Goal: Transaction & Acquisition: Purchase product/service

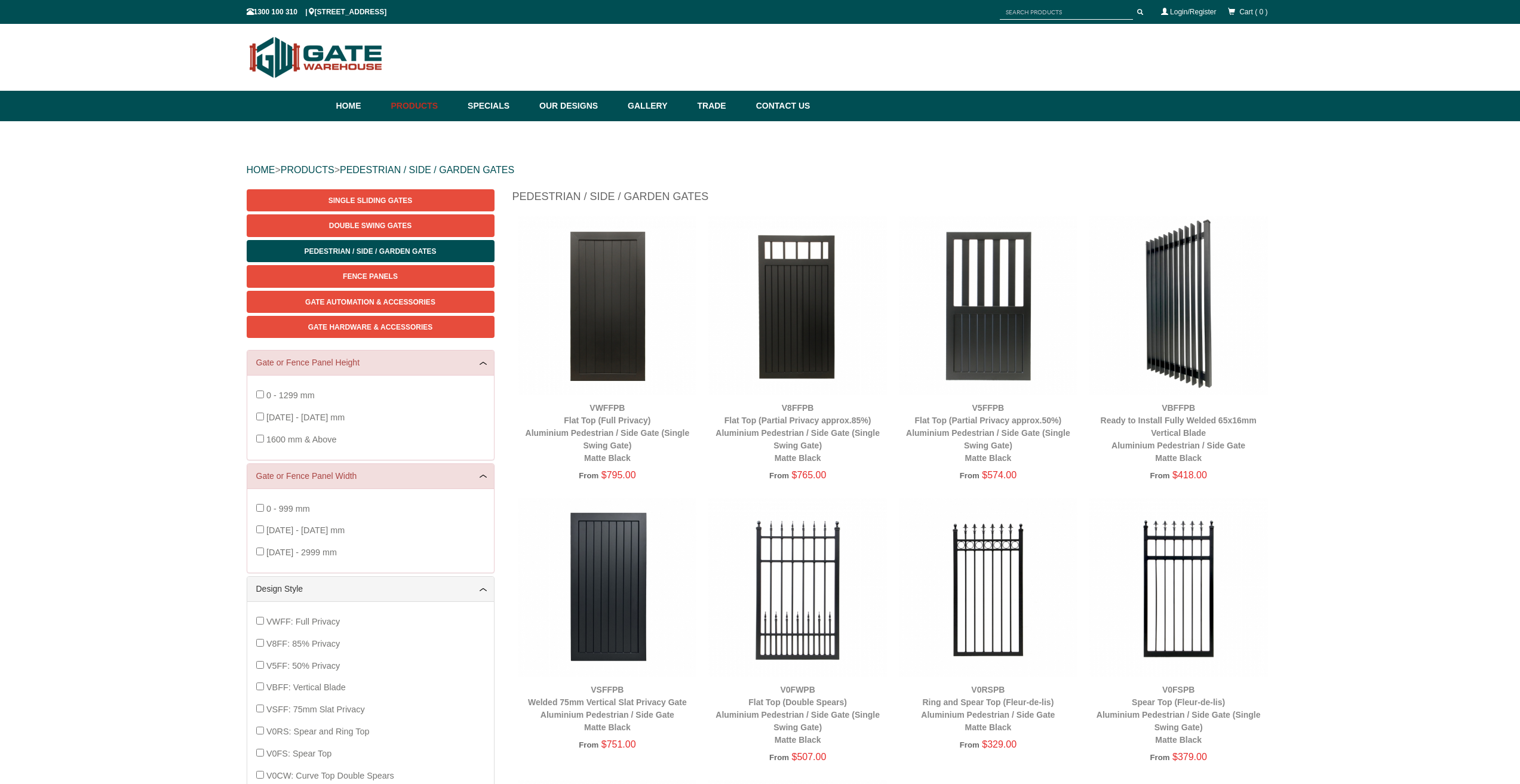
scroll to position [30, 0]
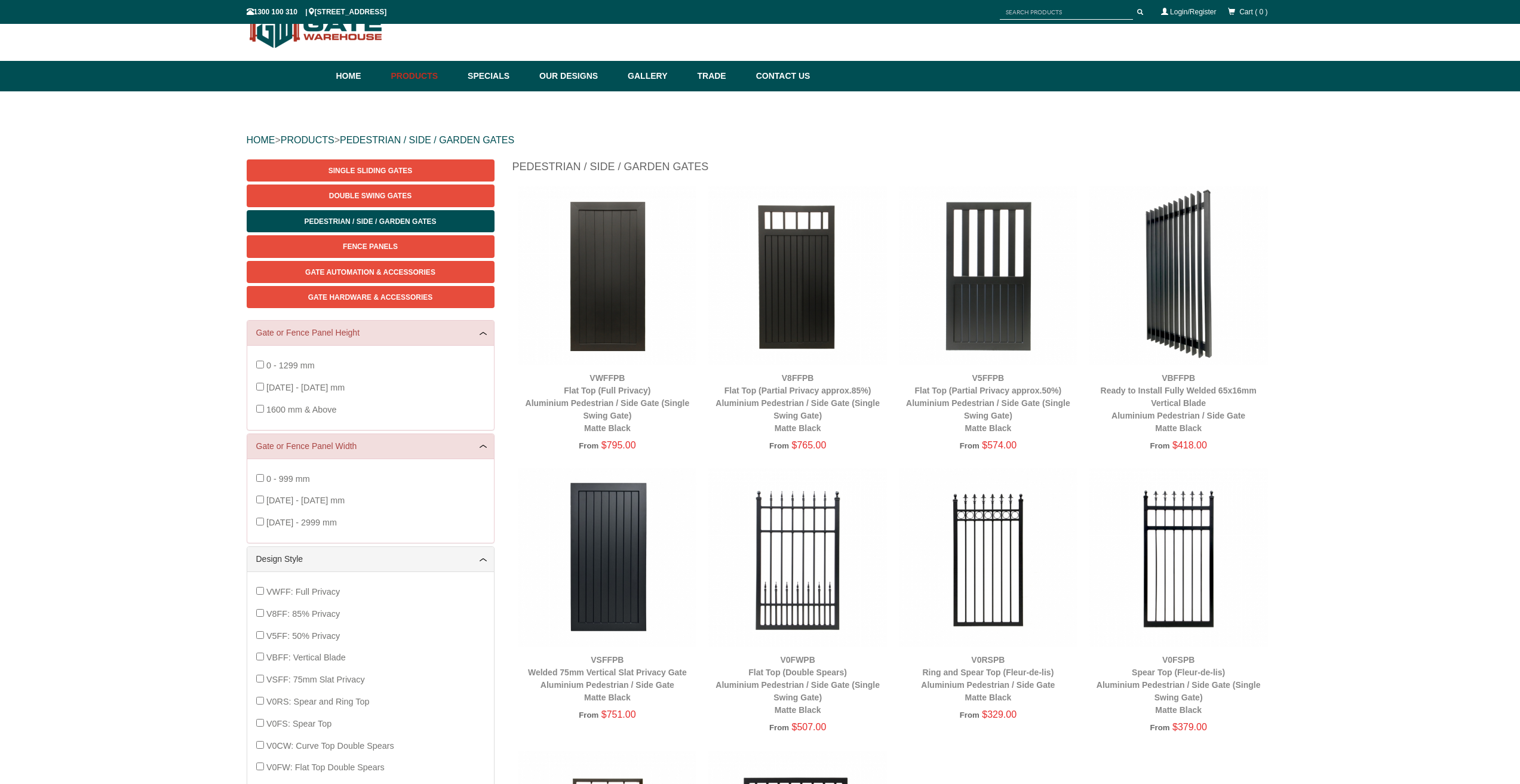
click at [618, 286] on img at bounding box center [608, 276] width 179 height 179
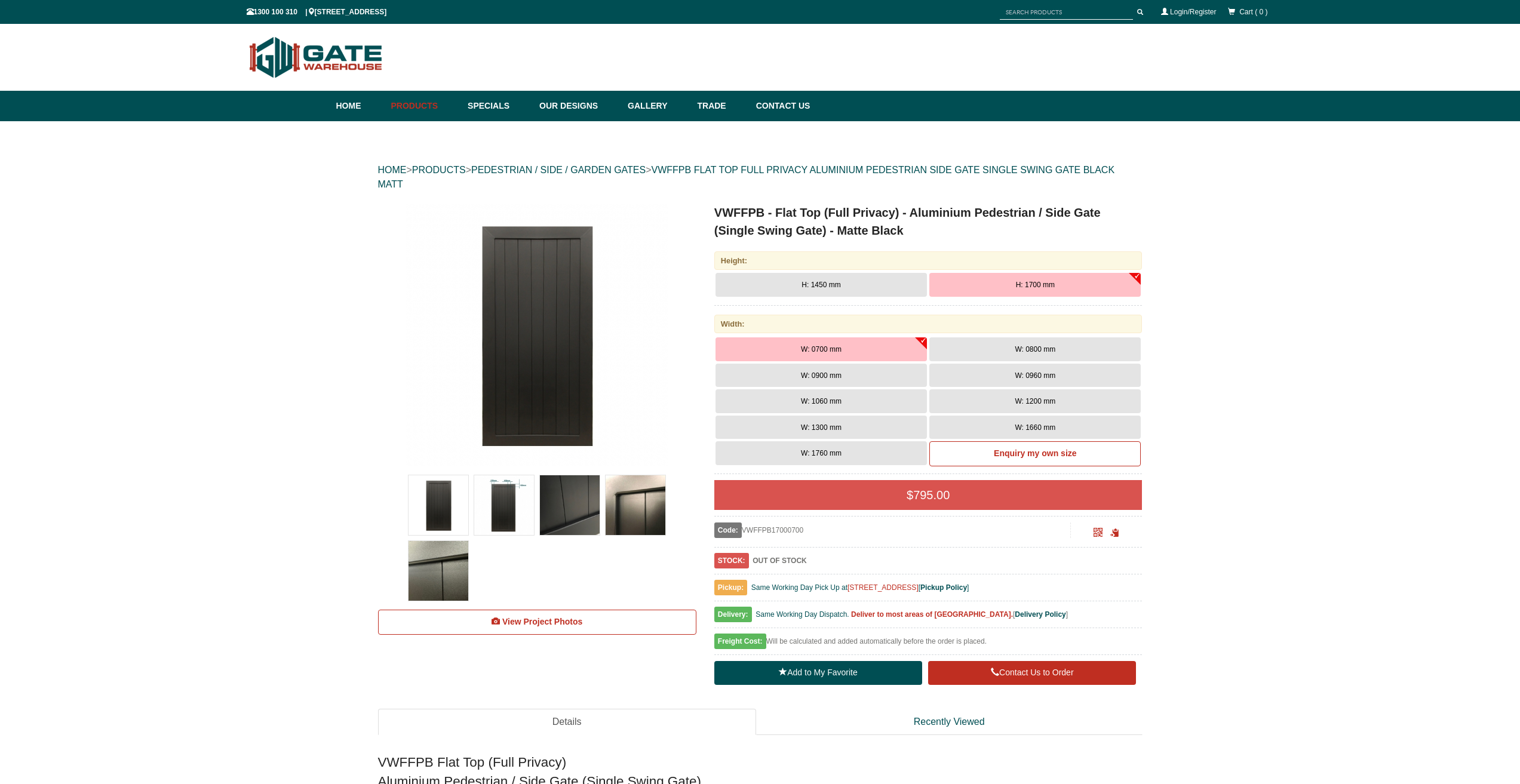
scroll to position [30, 0]
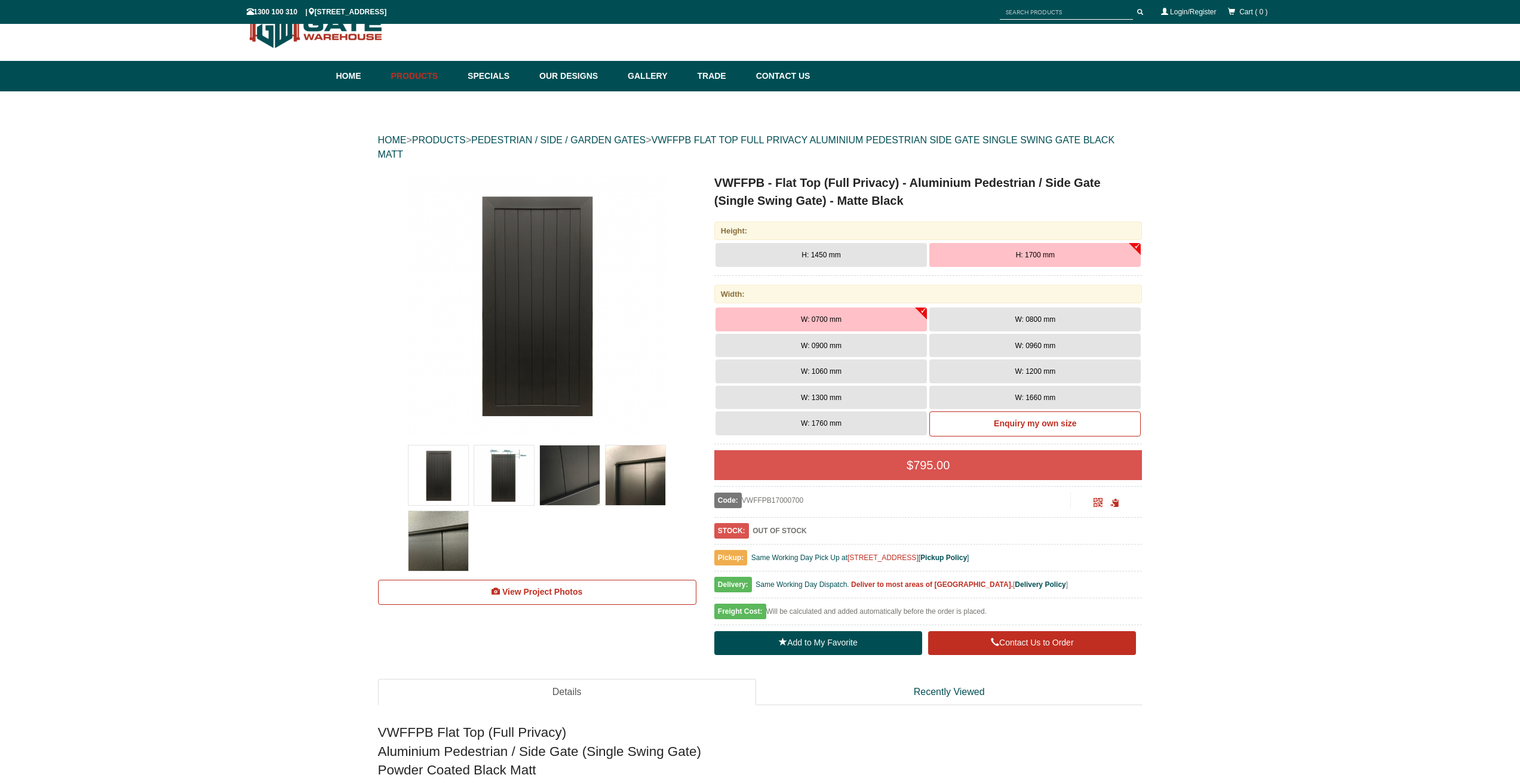
click at [804, 253] on span "H: 1450 mm" at bounding box center [821, 255] width 39 height 8
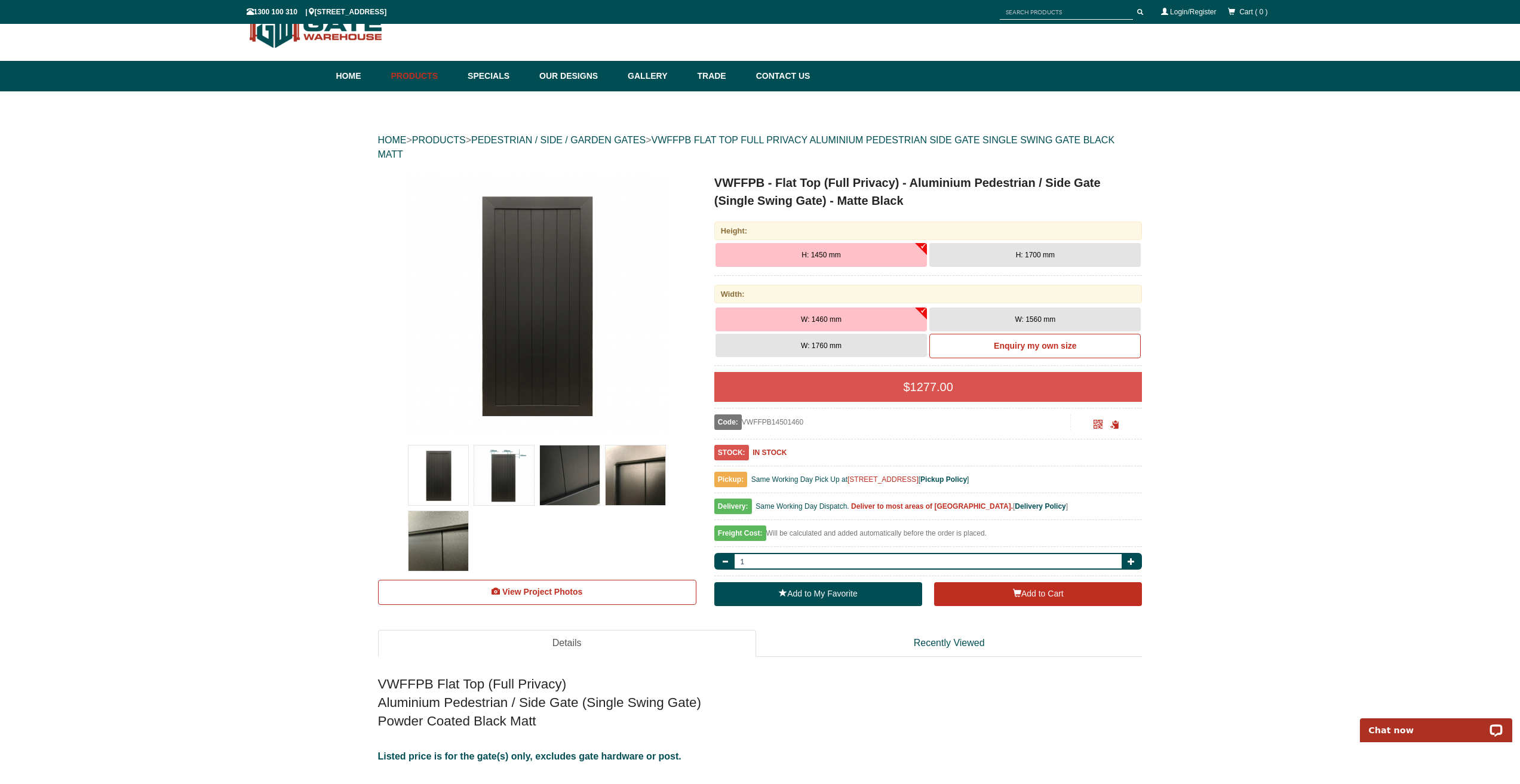
scroll to position [0, 0]
click at [823, 254] on span "H: 1450 mm" at bounding box center [821, 255] width 39 height 8
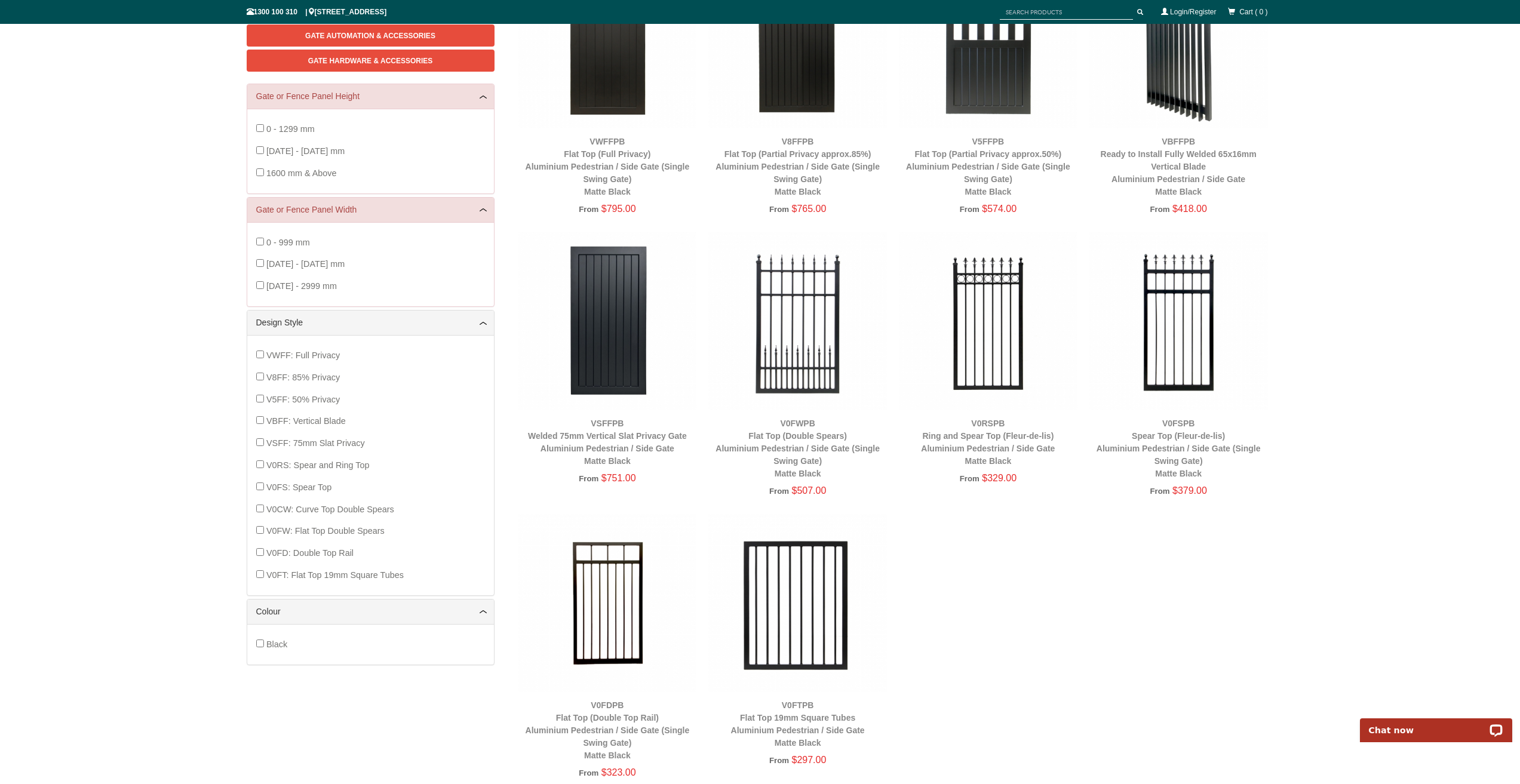
scroll to position [269, 0]
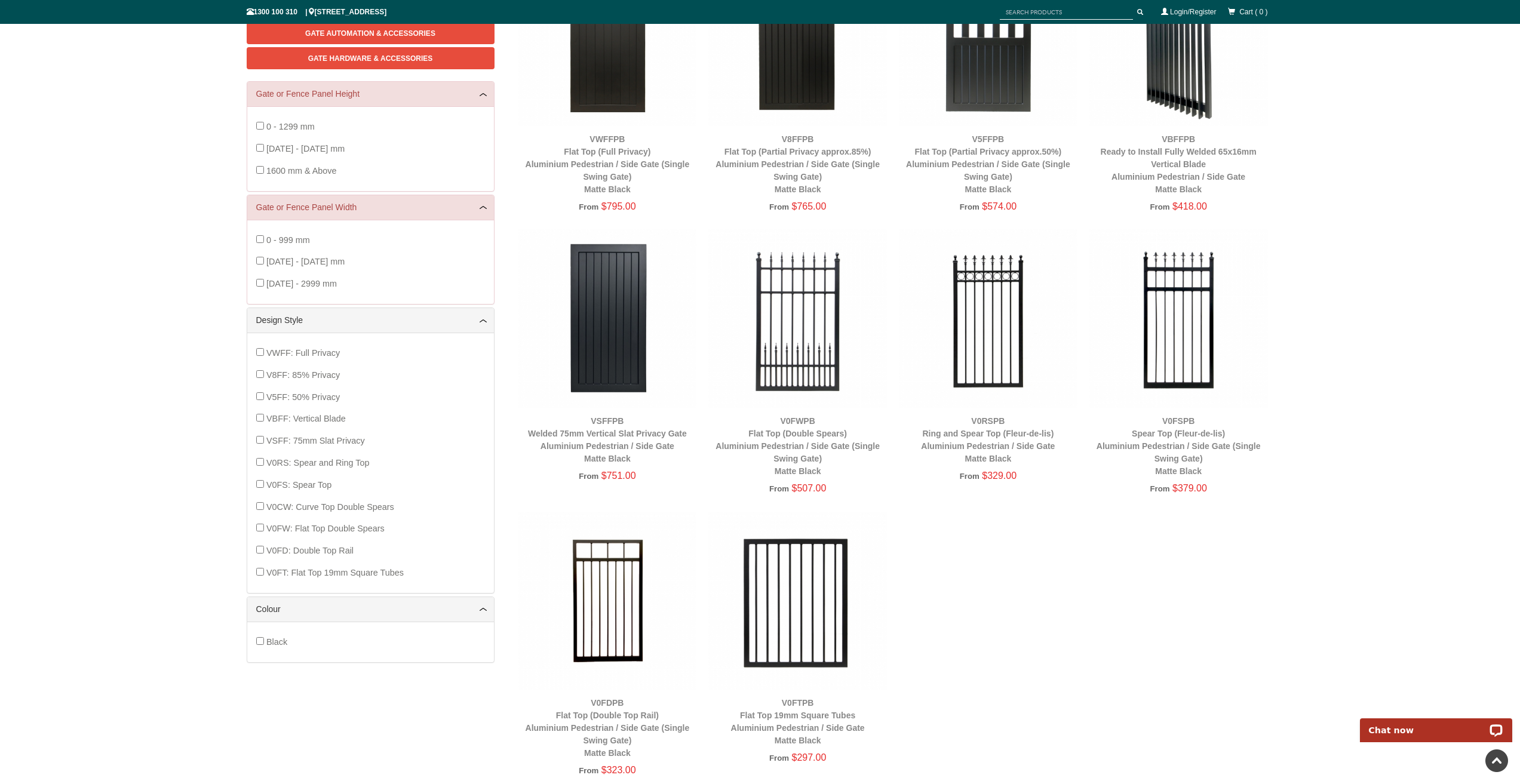
click at [816, 628] on img at bounding box center [798, 601] width 179 height 179
click at [624, 611] on img at bounding box center [608, 601] width 179 height 179
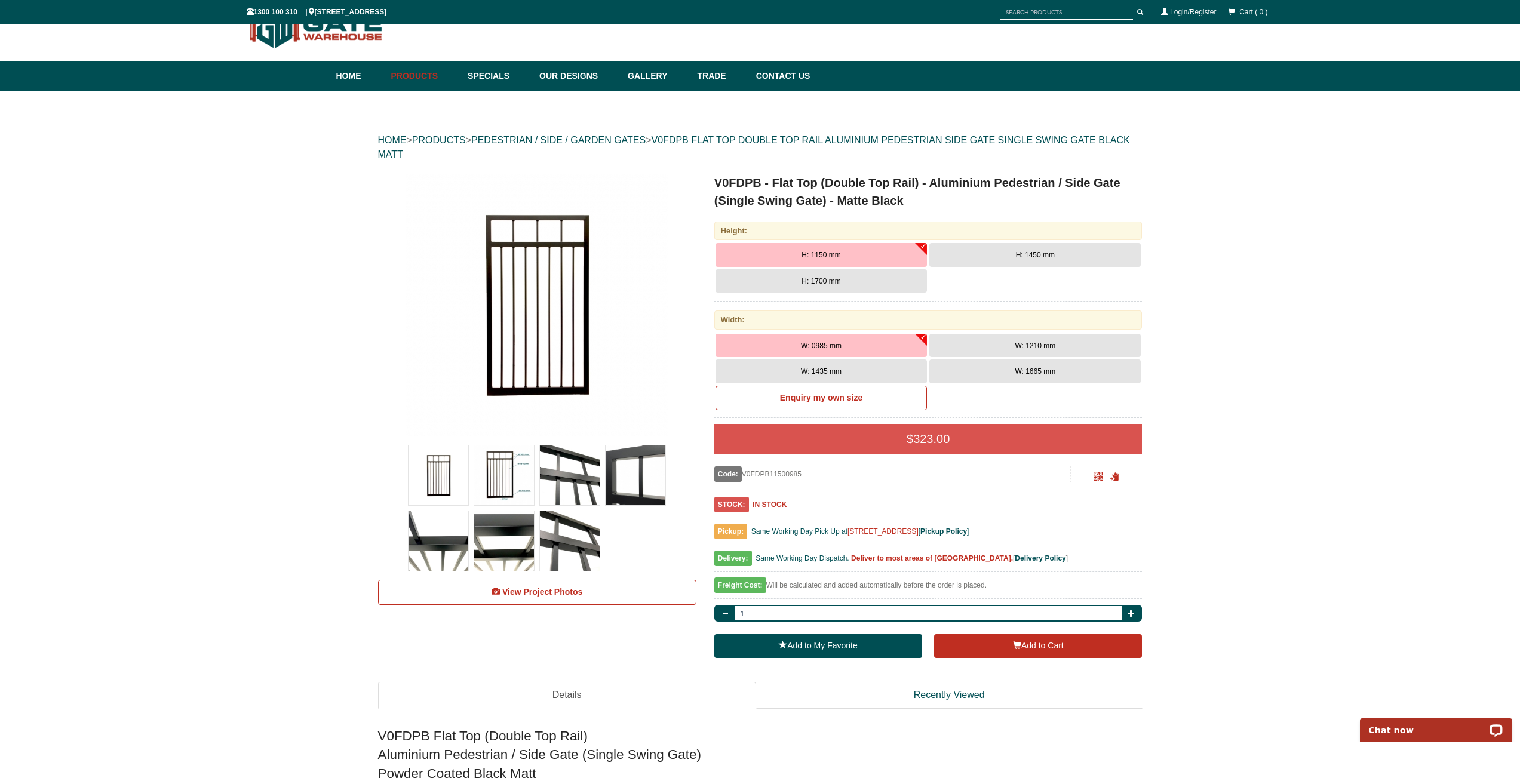
click at [1016, 248] on button "H: 1450 mm" at bounding box center [1034, 255] width 211 height 24
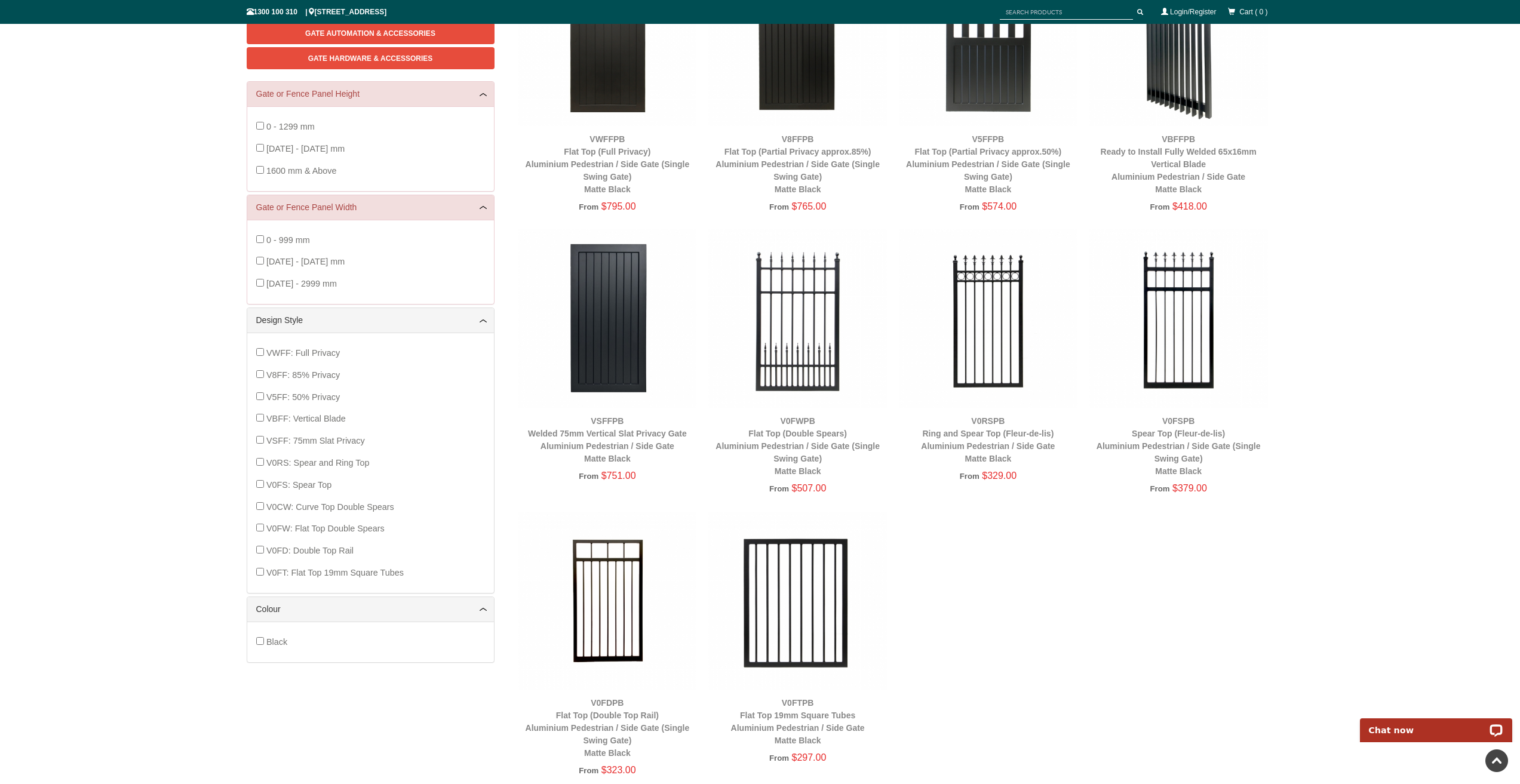
scroll to position [89, 0]
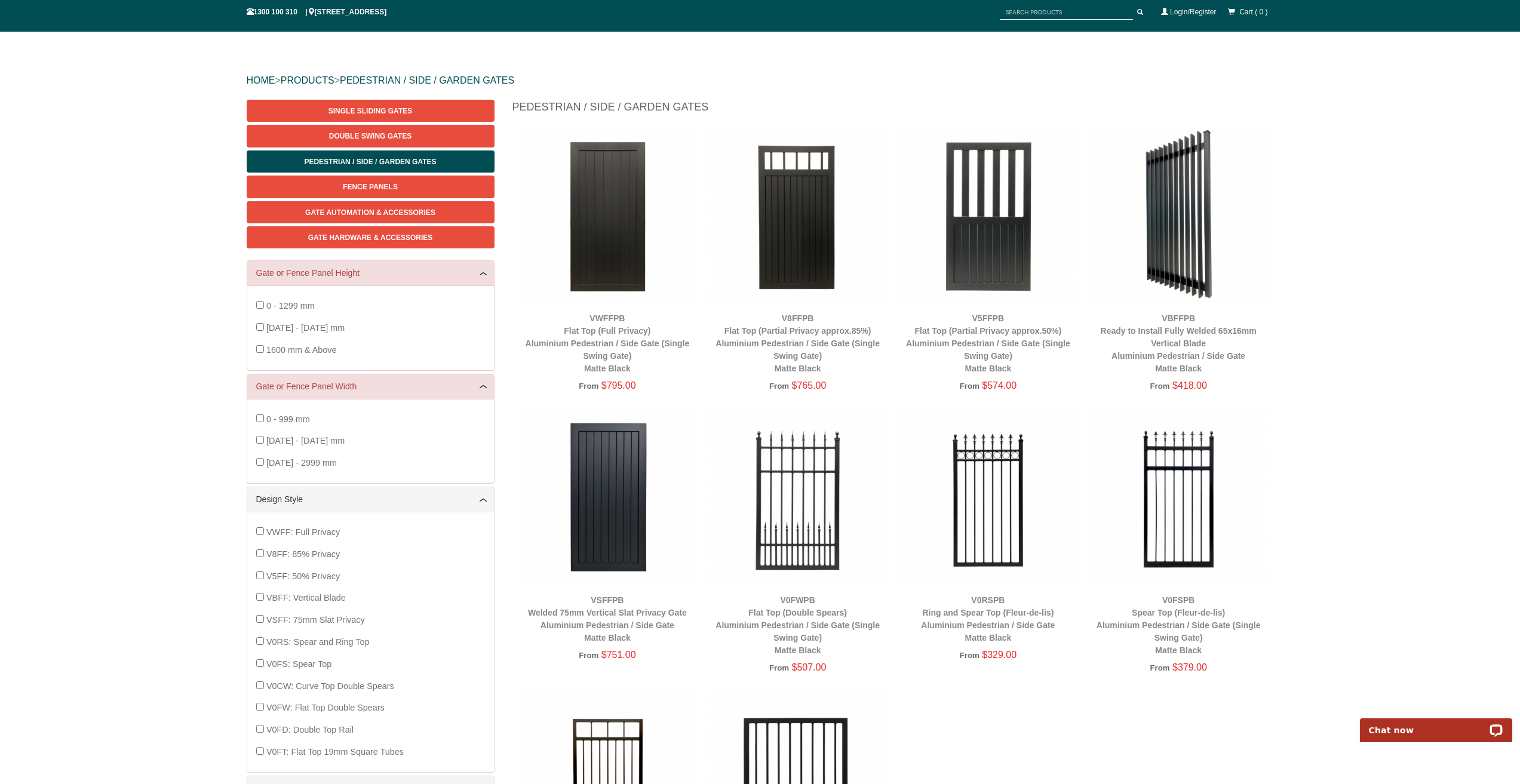
click at [973, 199] on img at bounding box center [989, 216] width 179 height 179
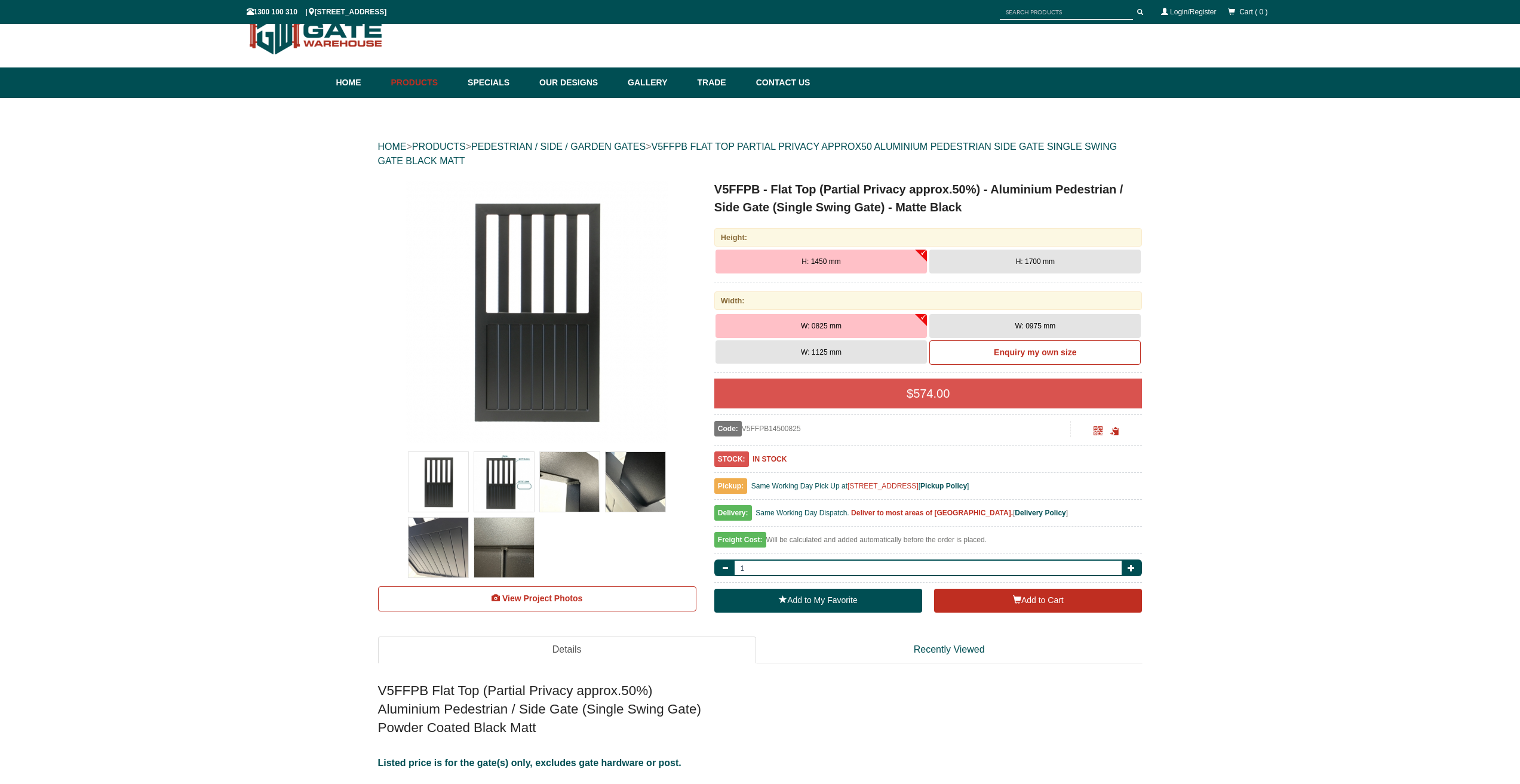
scroll to position [30, 0]
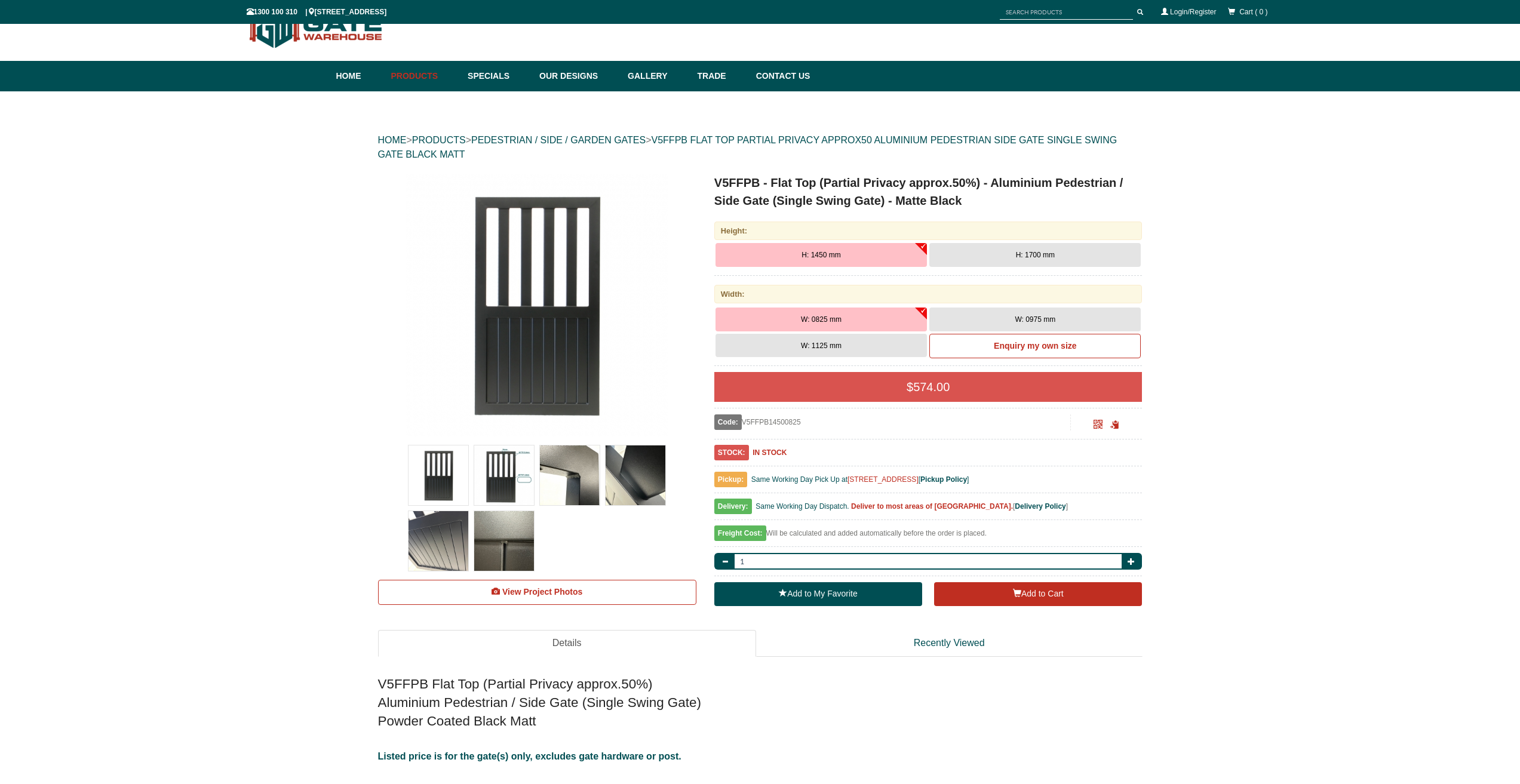
click at [811, 249] on button "H: 1450 mm" at bounding box center [821, 255] width 211 height 24
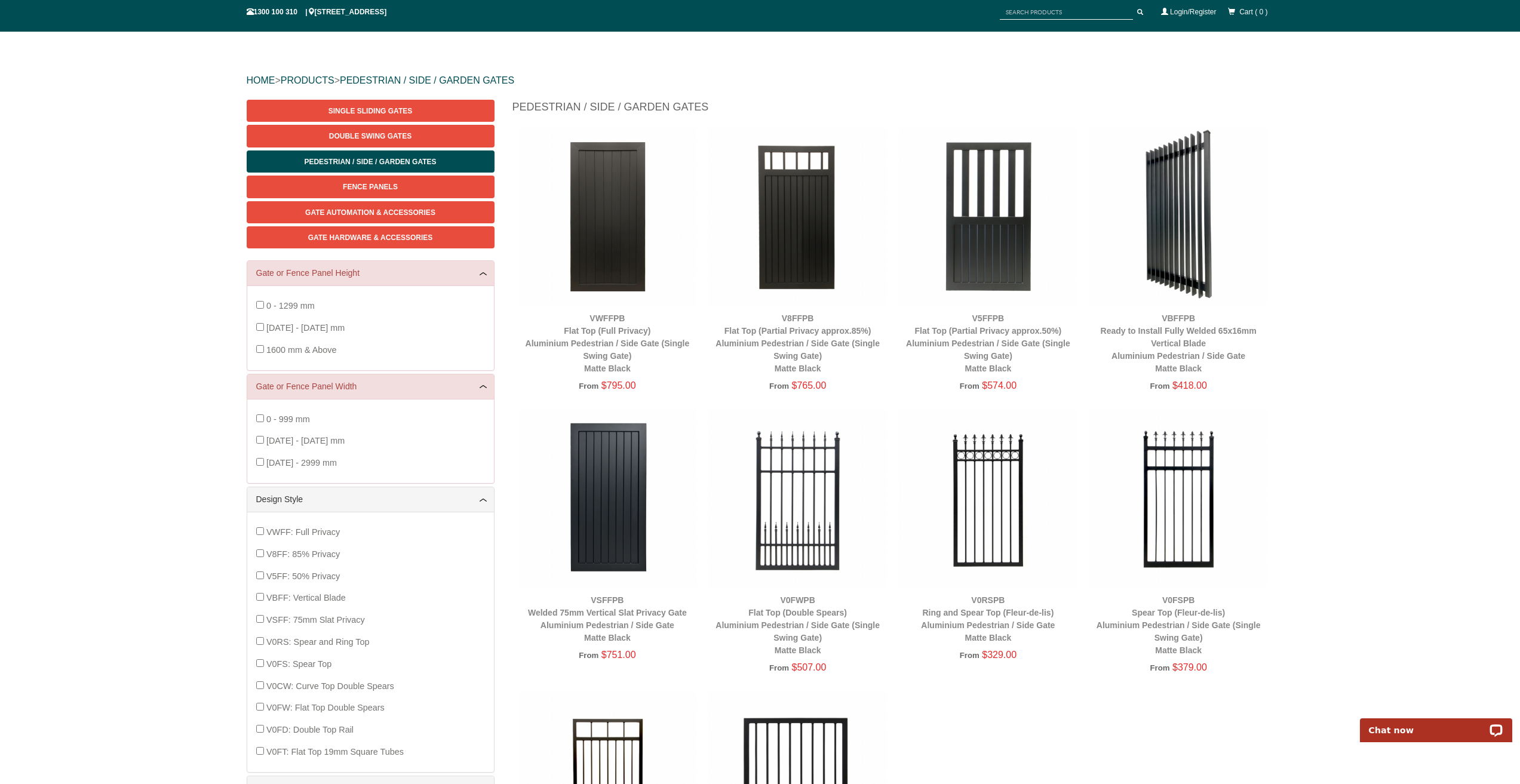
click at [1174, 491] on img at bounding box center [1179, 498] width 179 height 179
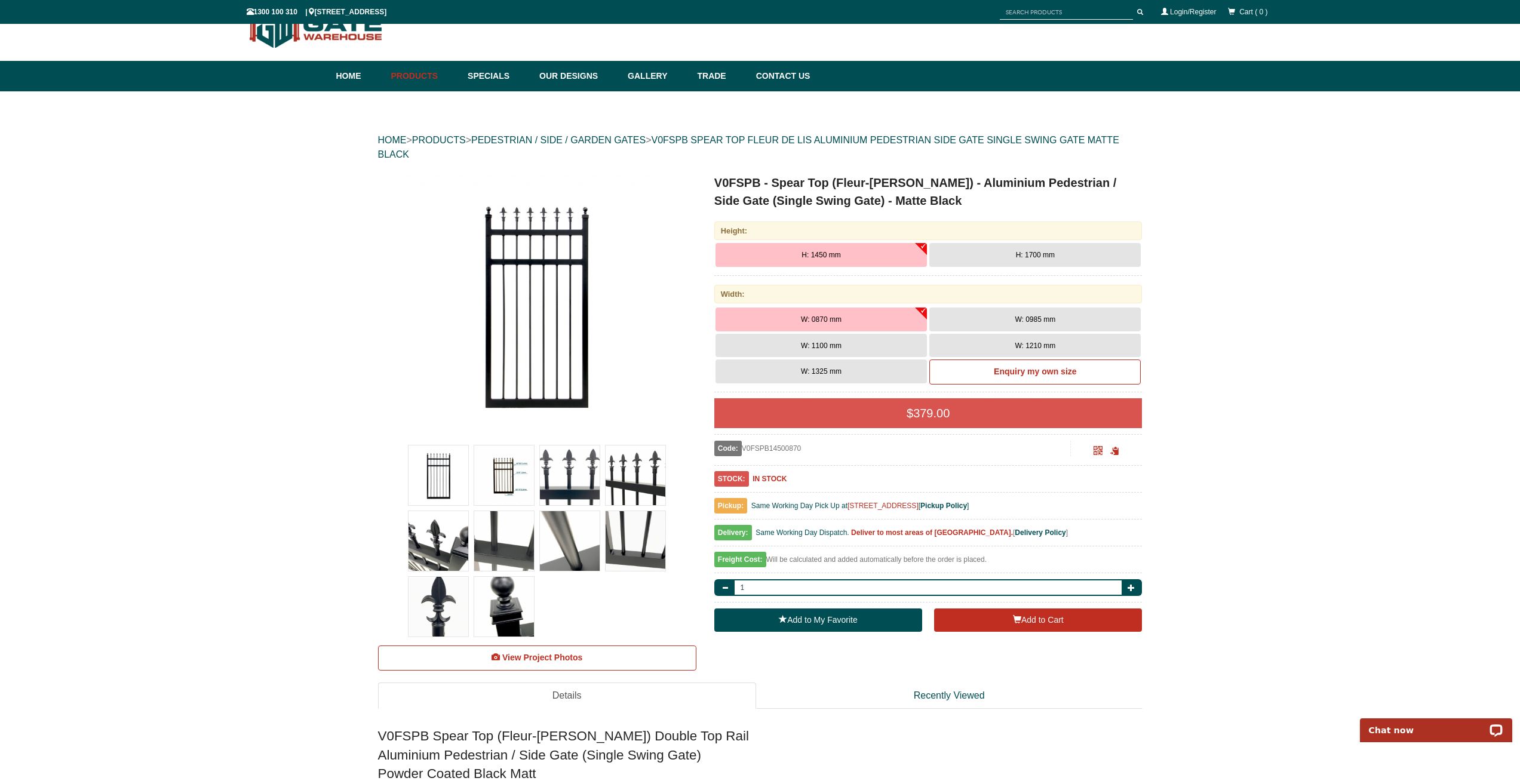
click at [830, 259] on span "H: 1450 mm" at bounding box center [821, 255] width 39 height 8
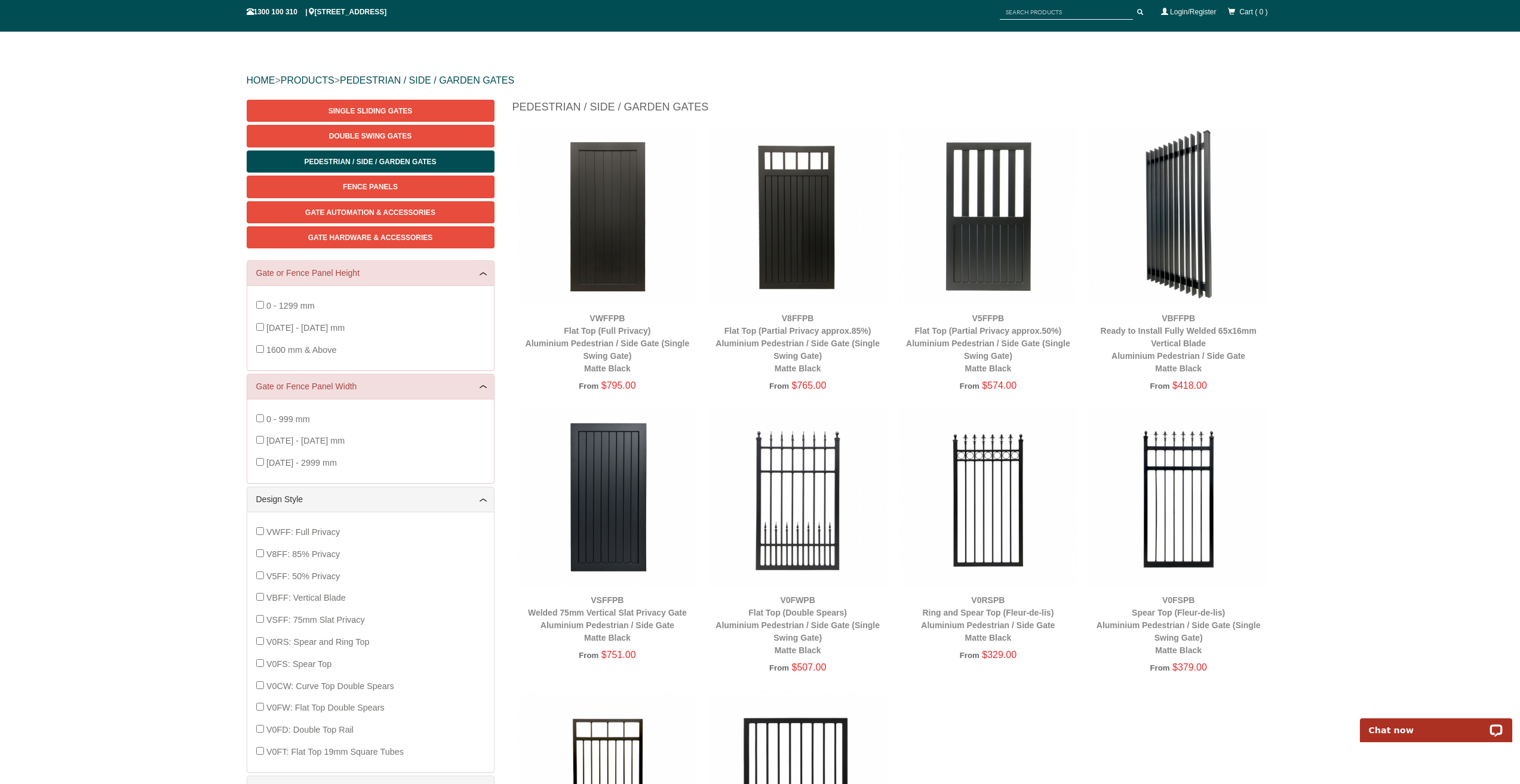
click at [1202, 249] on img at bounding box center [1179, 216] width 179 height 179
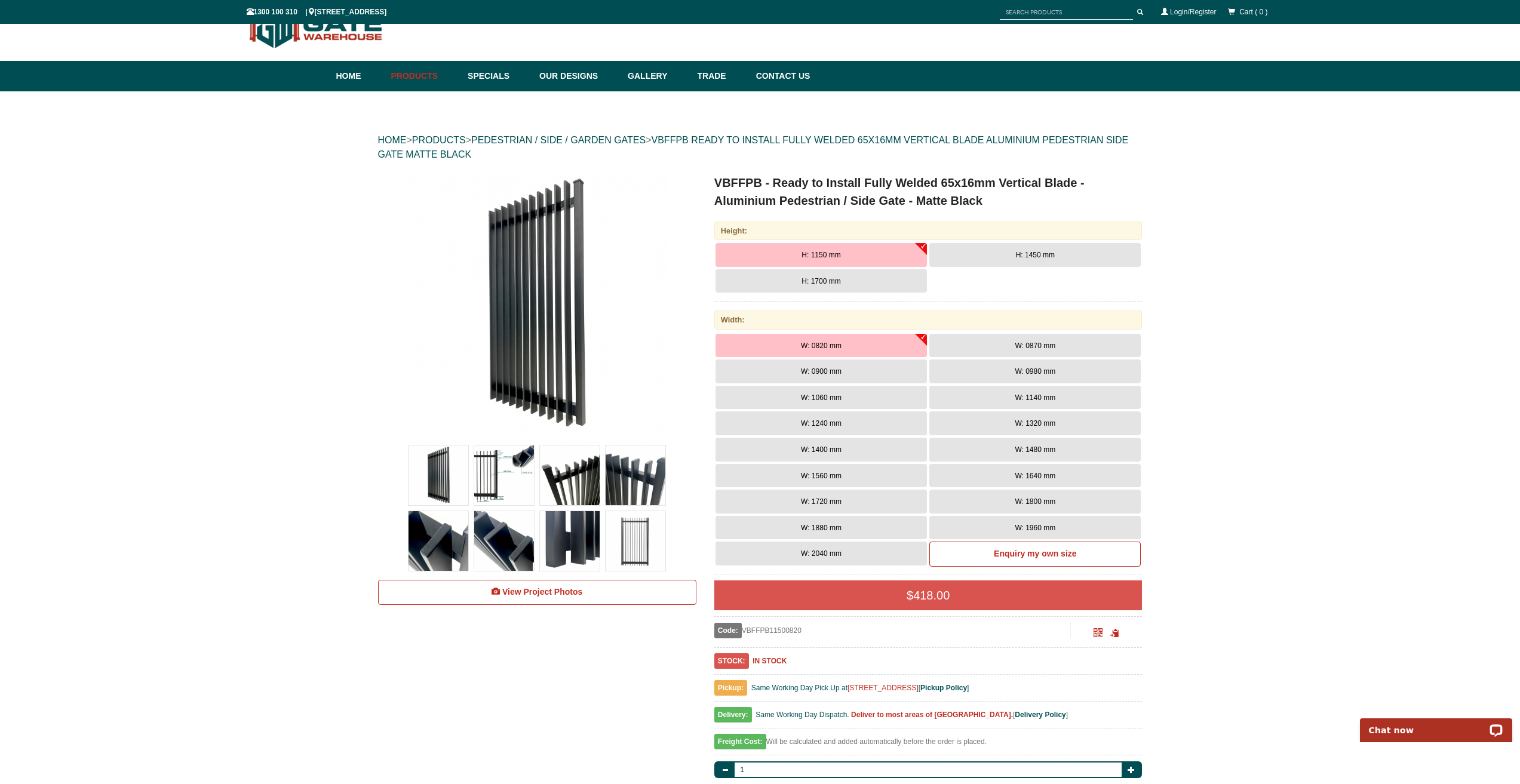
click at [1022, 254] on span "H: 1450 mm" at bounding box center [1036, 255] width 39 height 8
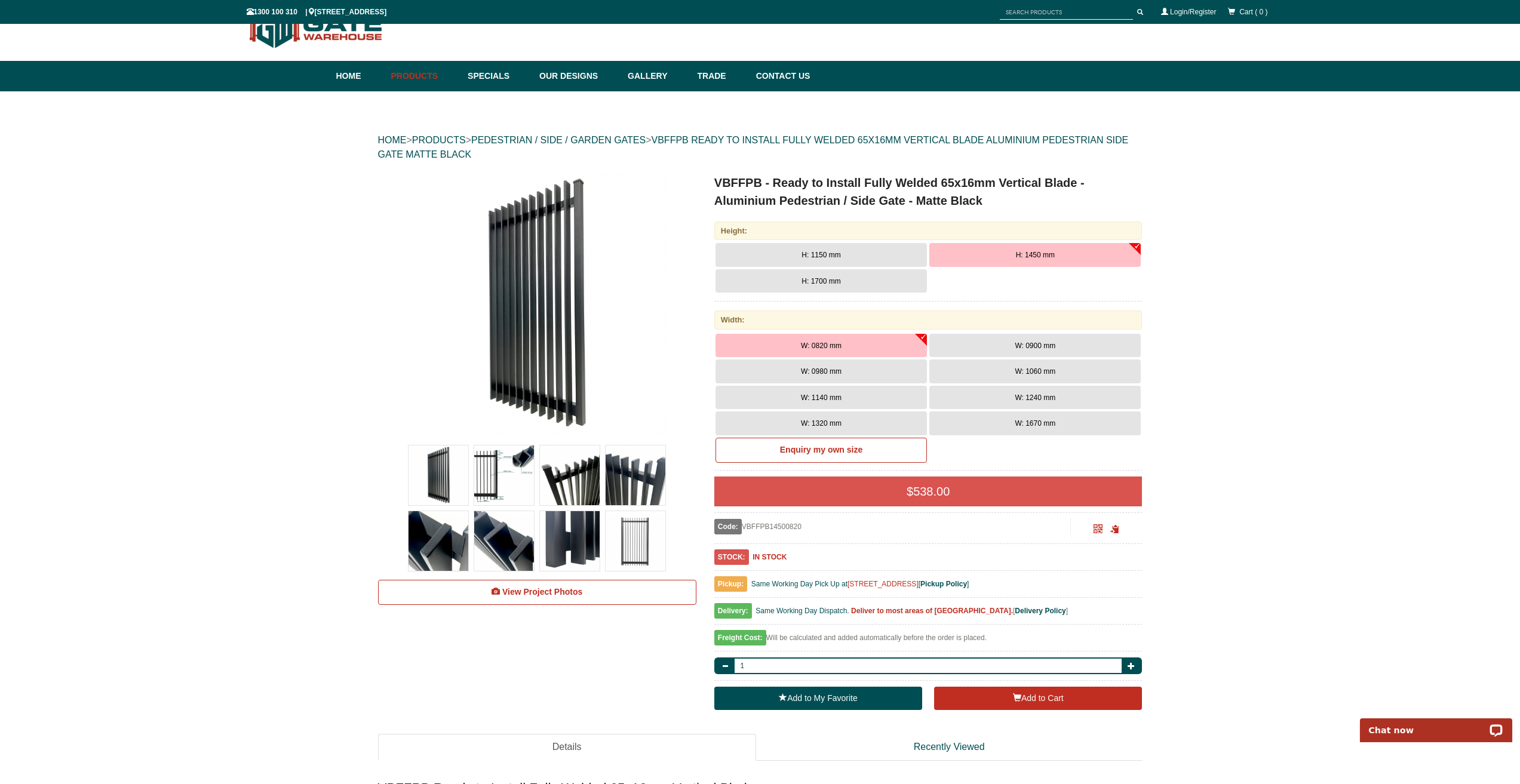
click at [822, 280] on span "H: 1700 mm" at bounding box center [821, 281] width 39 height 8
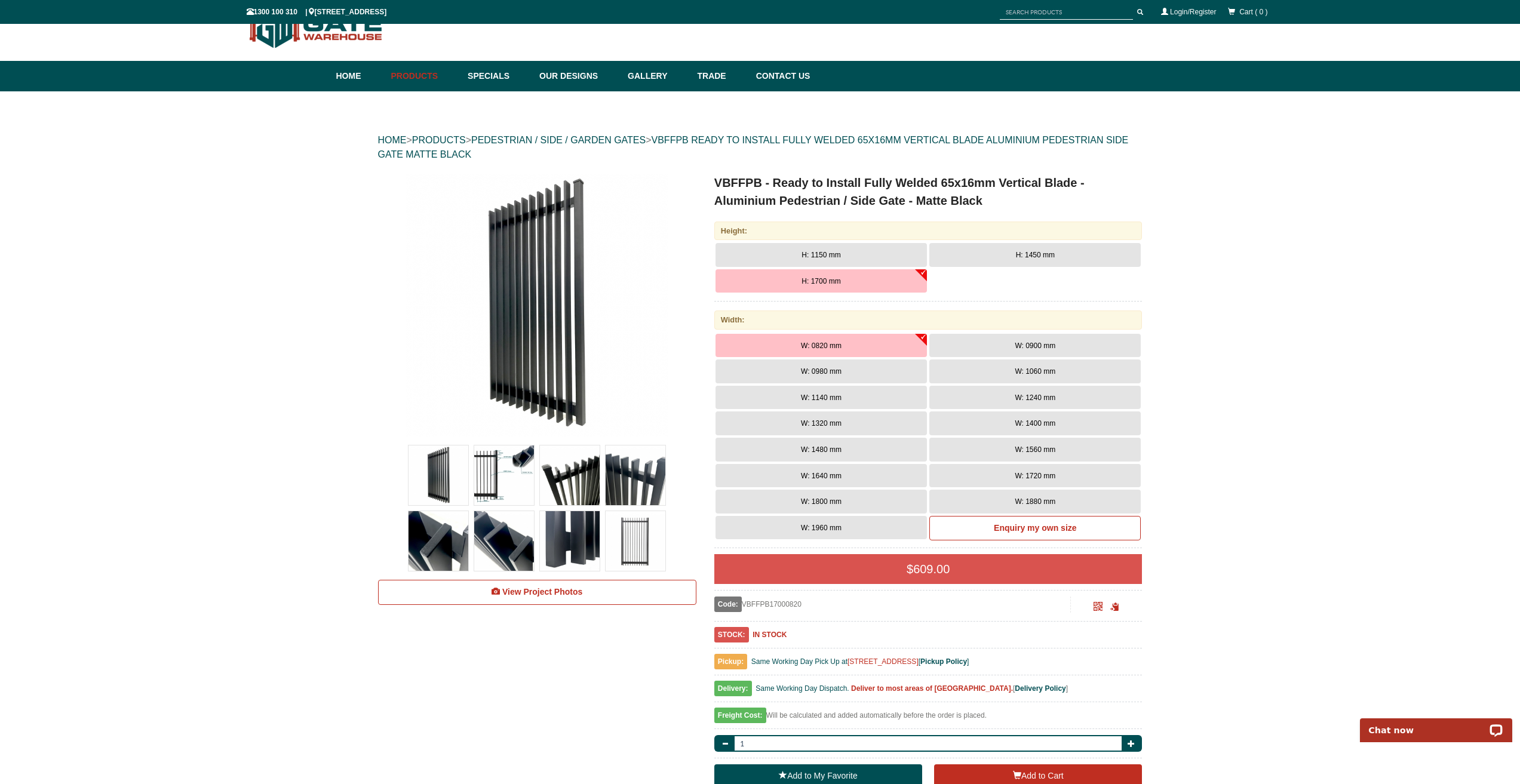
click at [1016, 253] on button "H: 1450 mm" at bounding box center [1034, 255] width 211 height 24
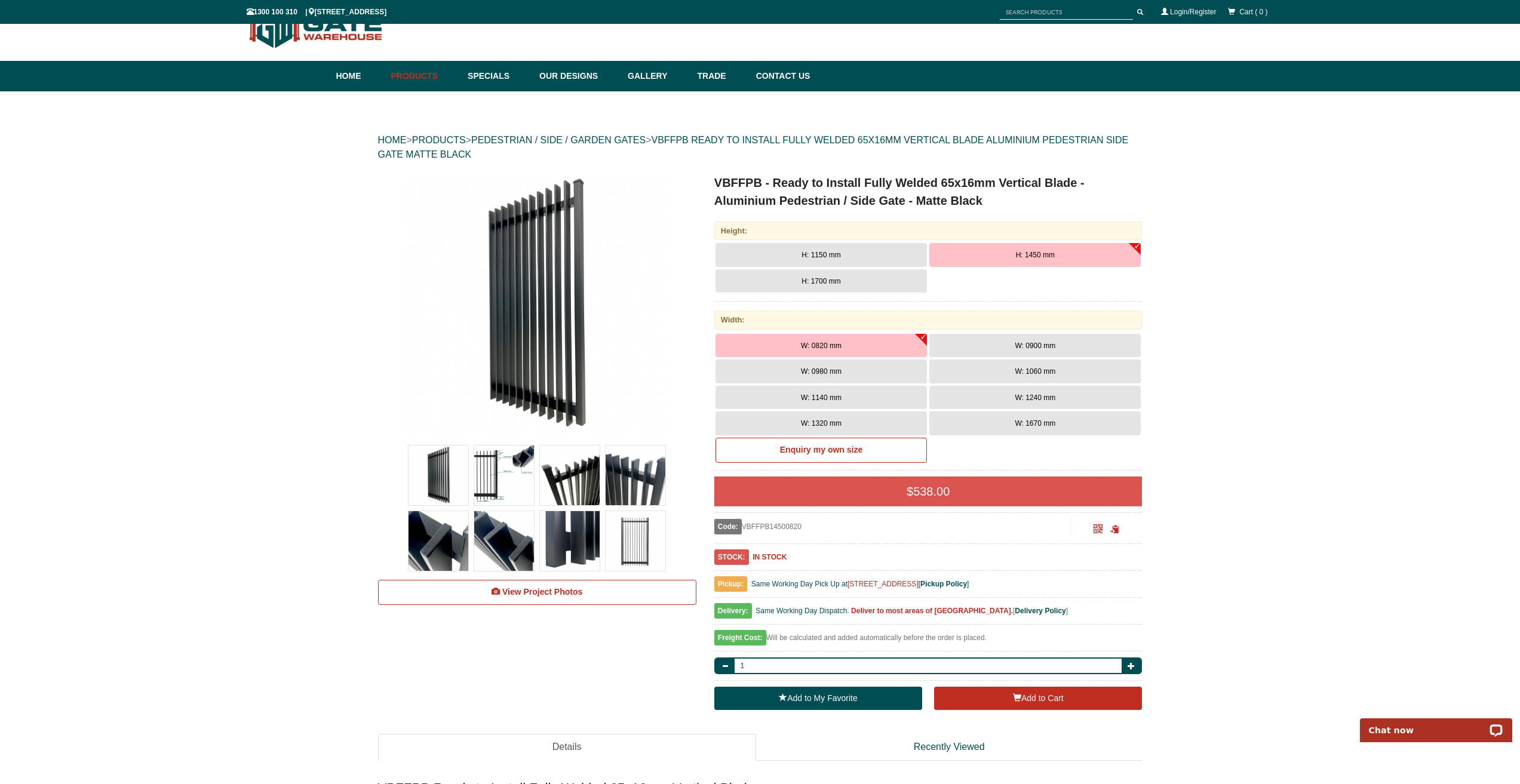
click at [830, 420] on span "W: 1320 mm" at bounding box center [821, 423] width 41 height 8
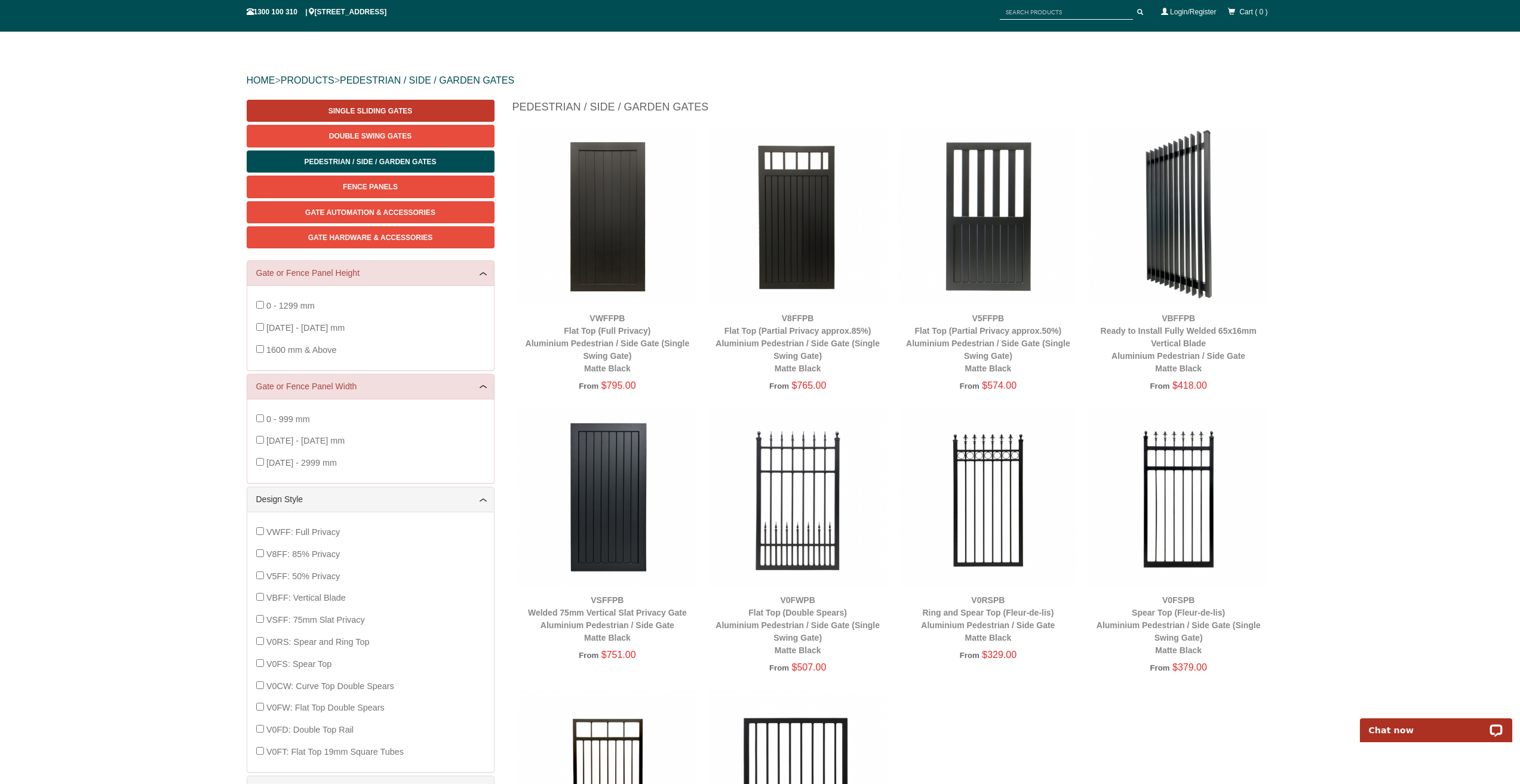
click at [362, 109] on span "Single Sliding Gates" at bounding box center [370, 110] width 83 height 8
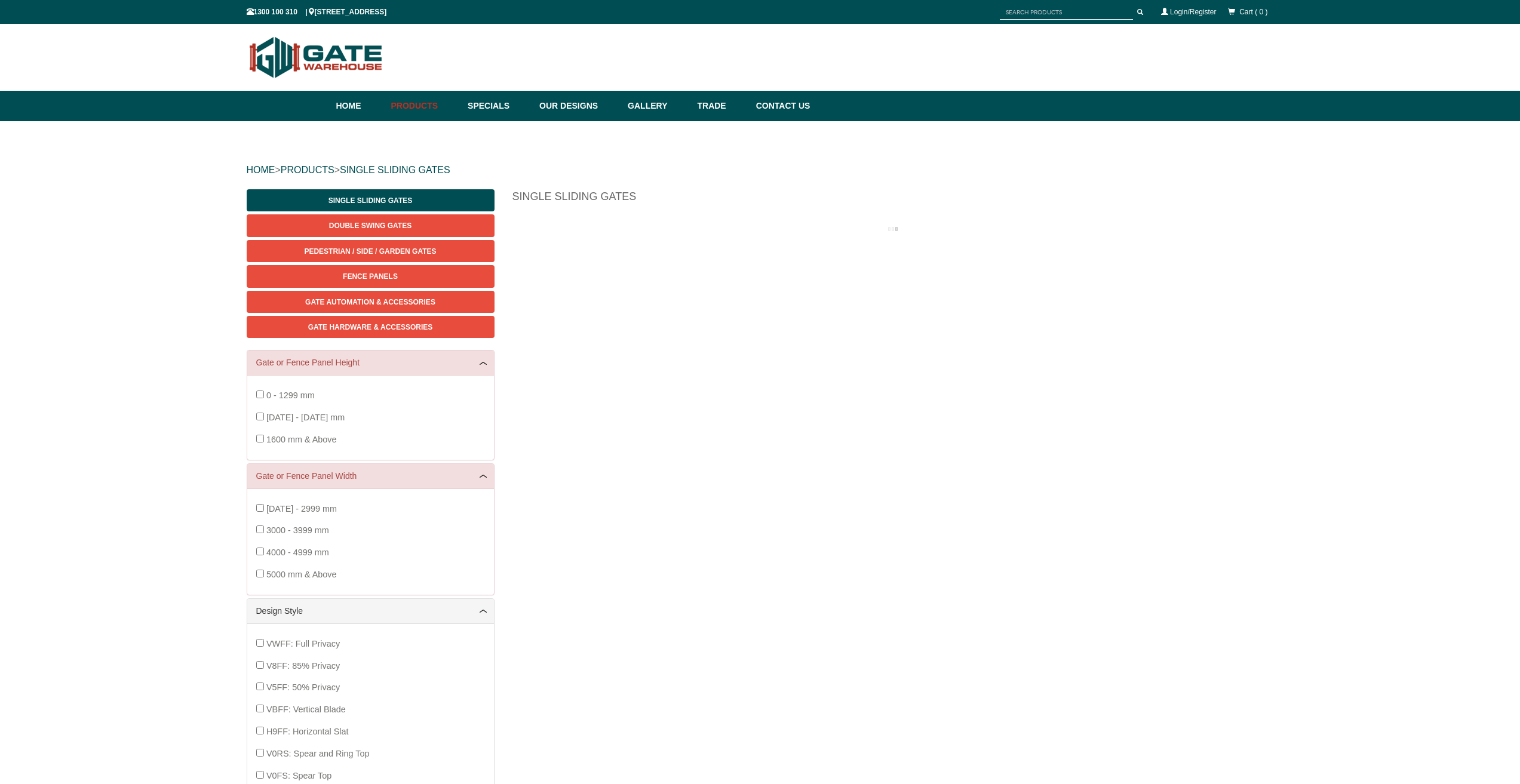
scroll to position [30, 0]
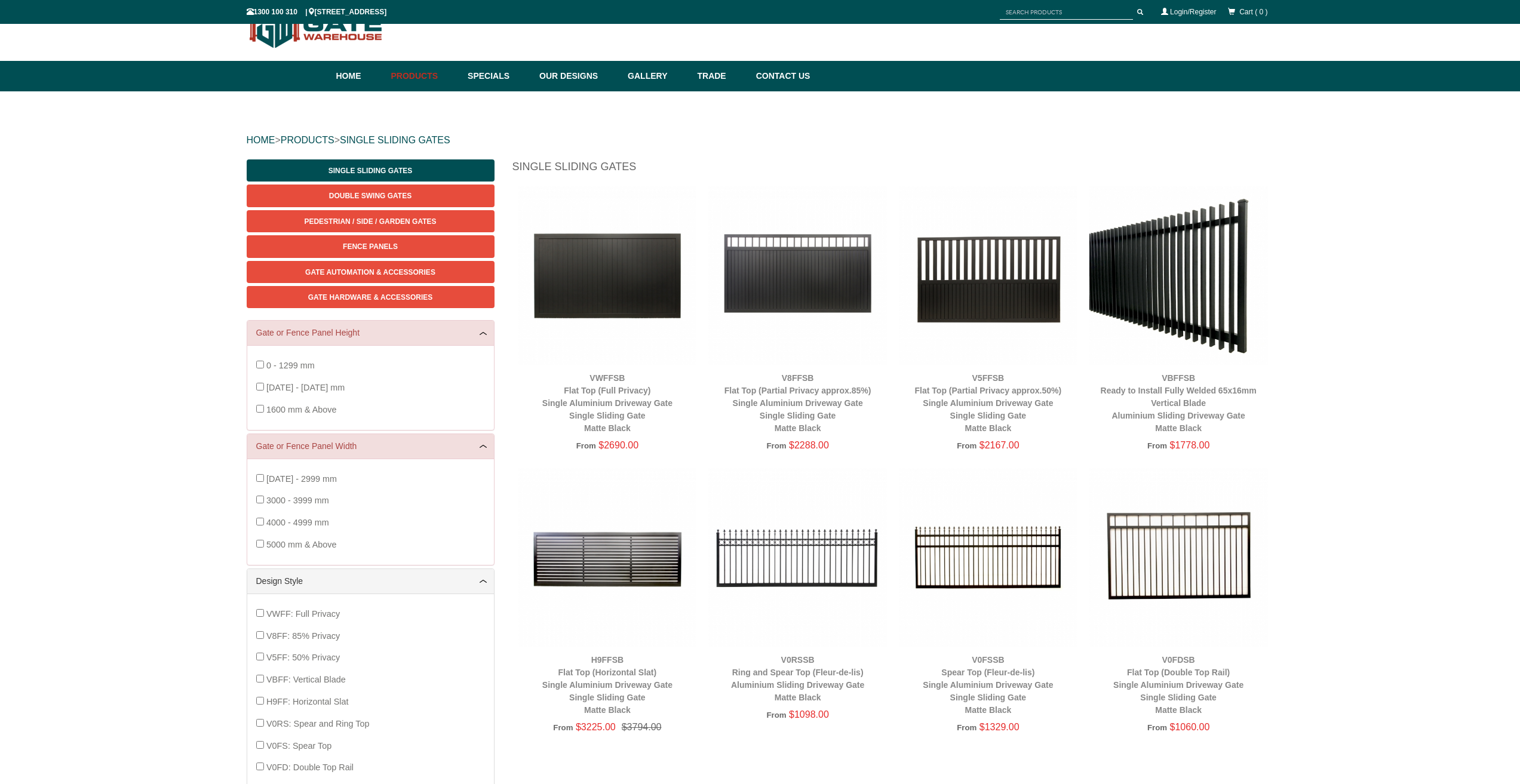
click at [1189, 304] on img at bounding box center [1179, 276] width 179 height 179
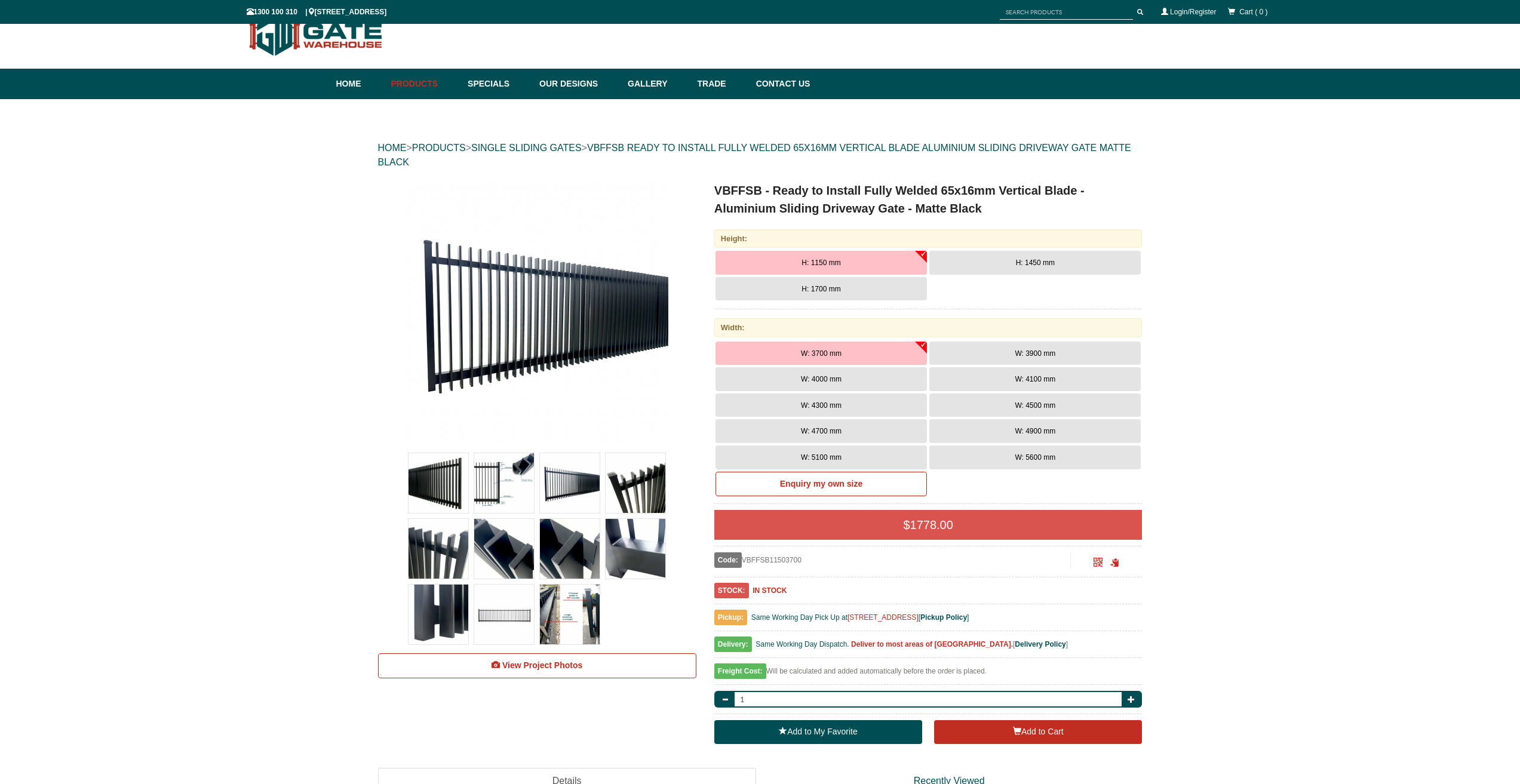
scroll to position [30, 0]
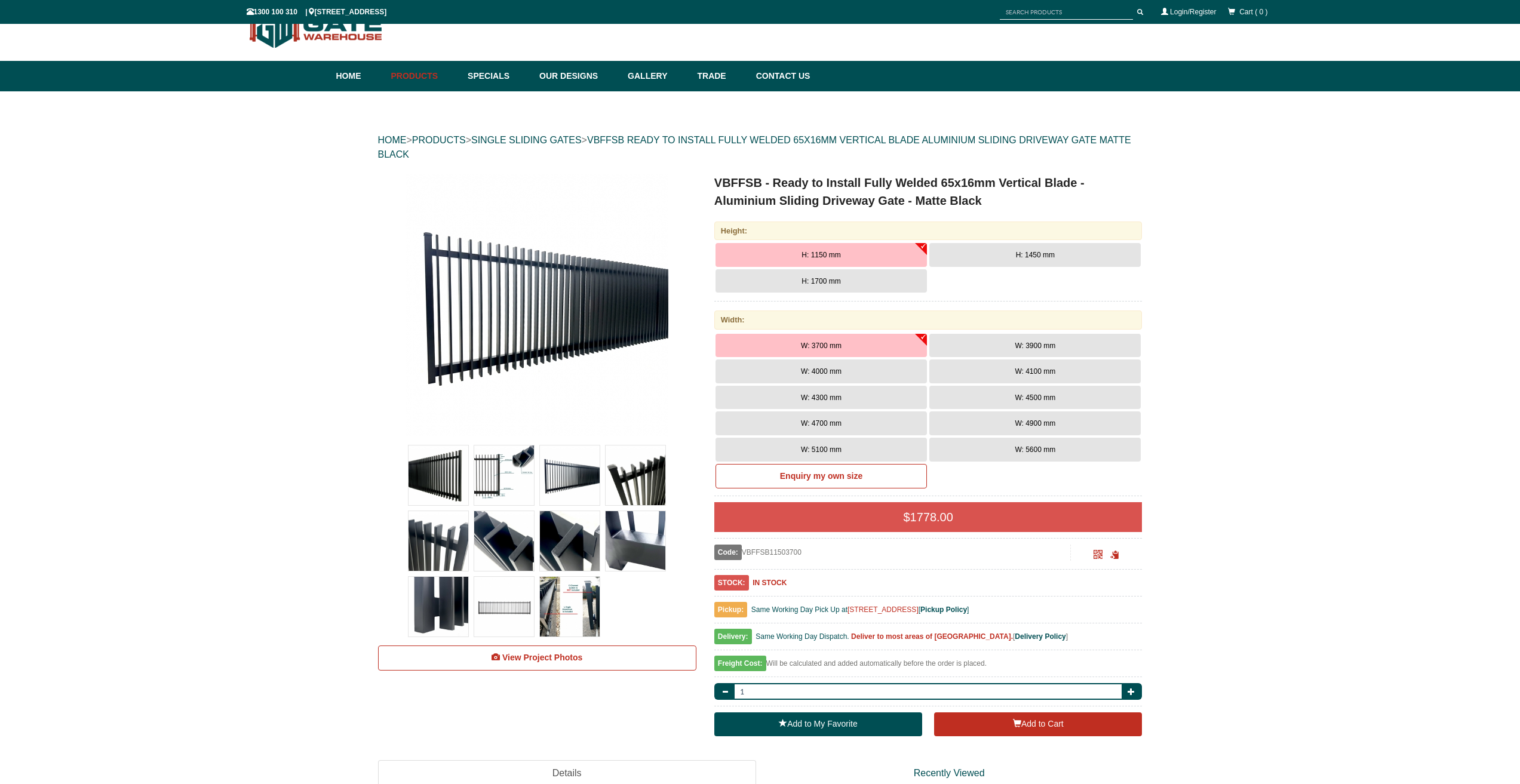
click at [1050, 258] on span "H: 1450 mm" at bounding box center [1036, 255] width 39 height 8
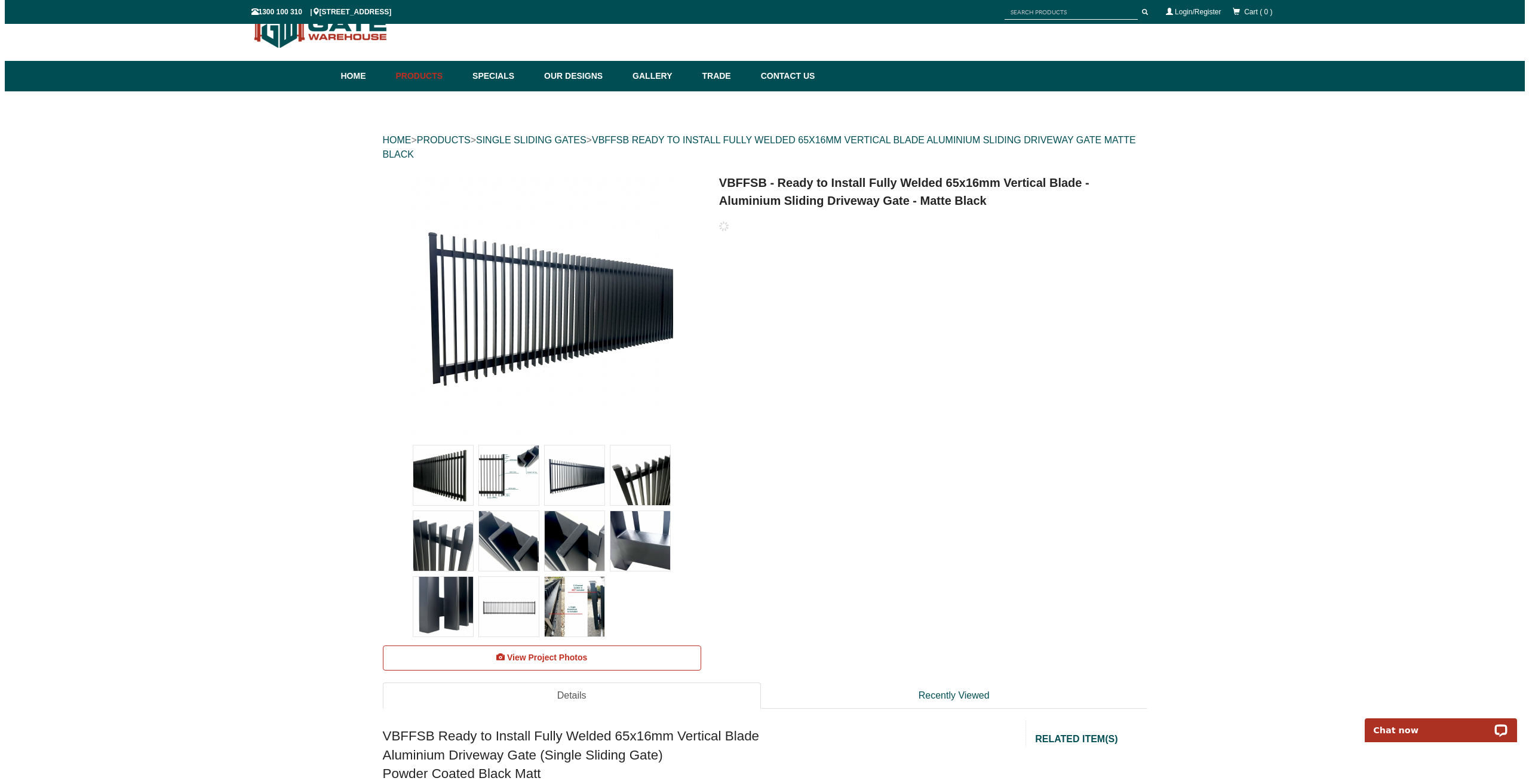
scroll to position [0, 0]
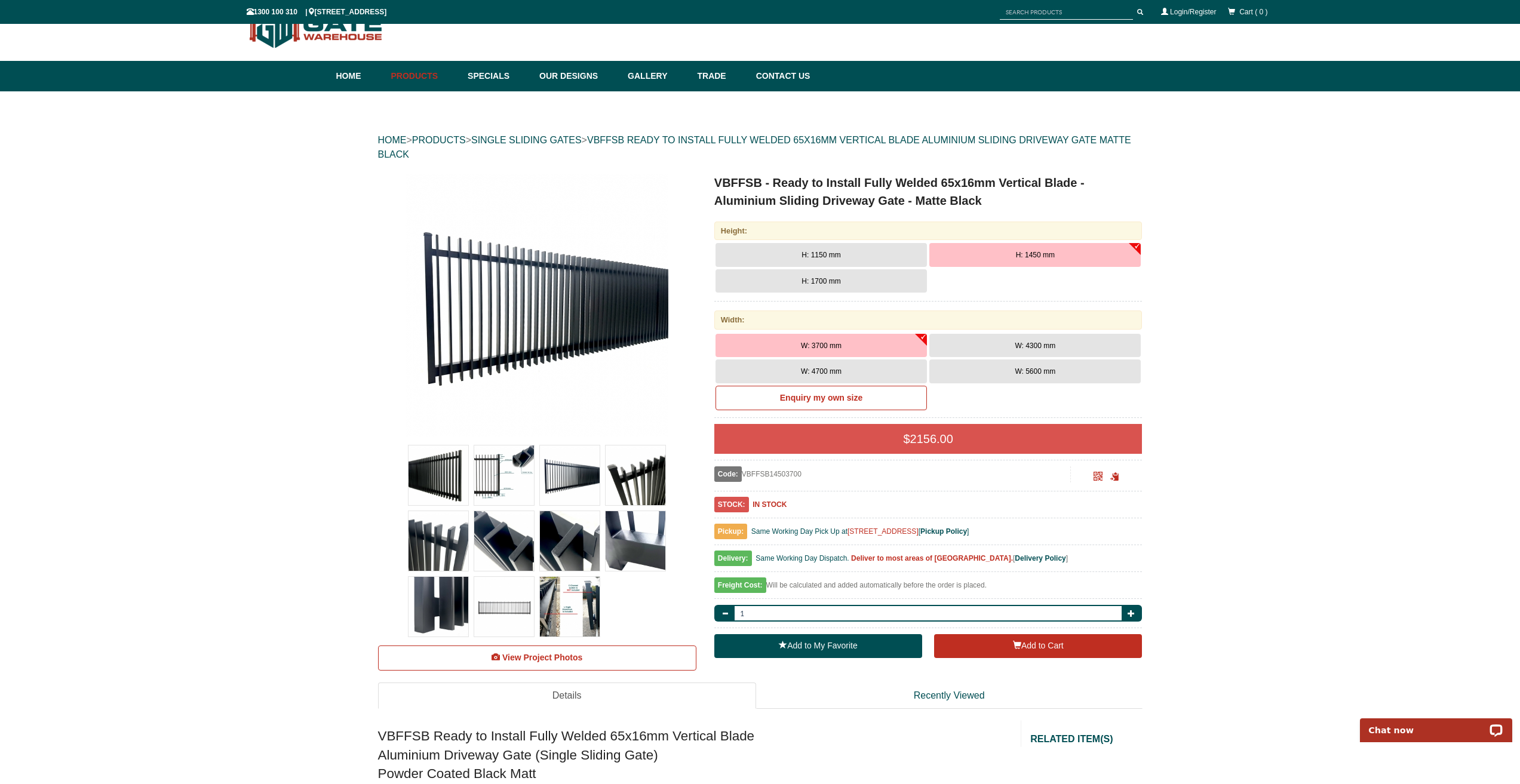
click at [507, 464] on img at bounding box center [504, 475] width 59 height 59
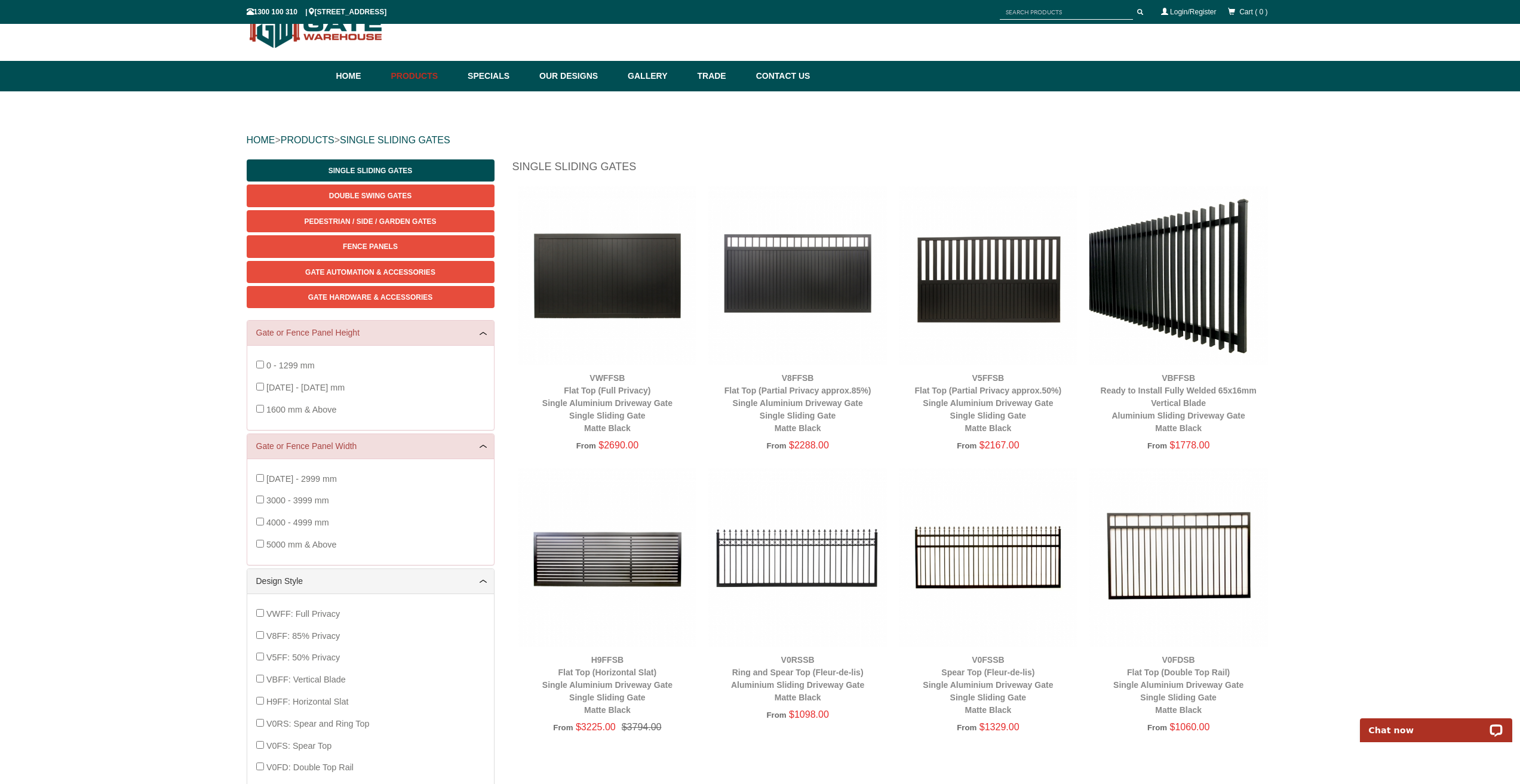
click at [1157, 251] on img at bounding box center [1179, 276] width 179 height 179
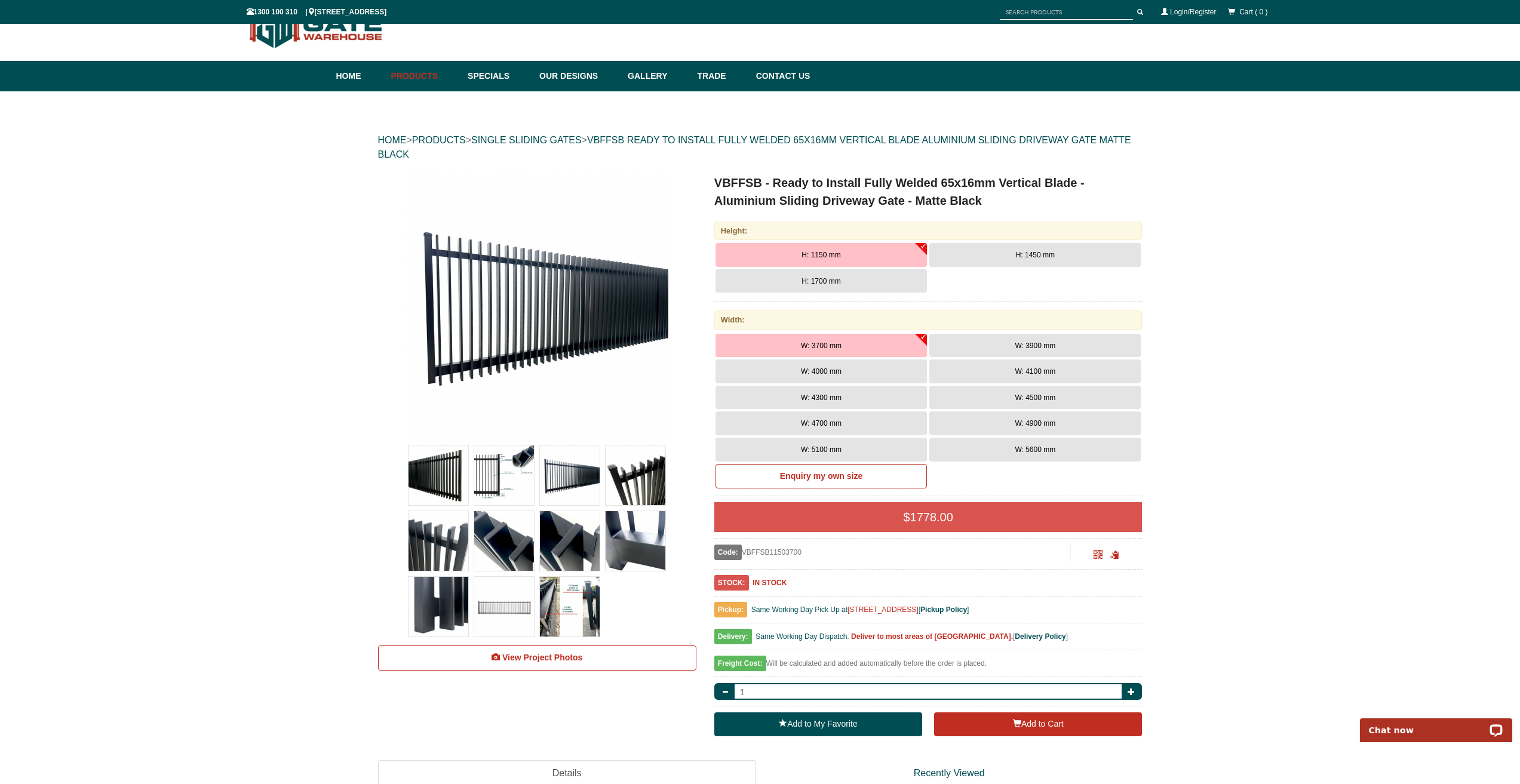
click at [1028, 254] on span "H: 1450 mm" at bounding box center [1036, 255] width 39 height 8
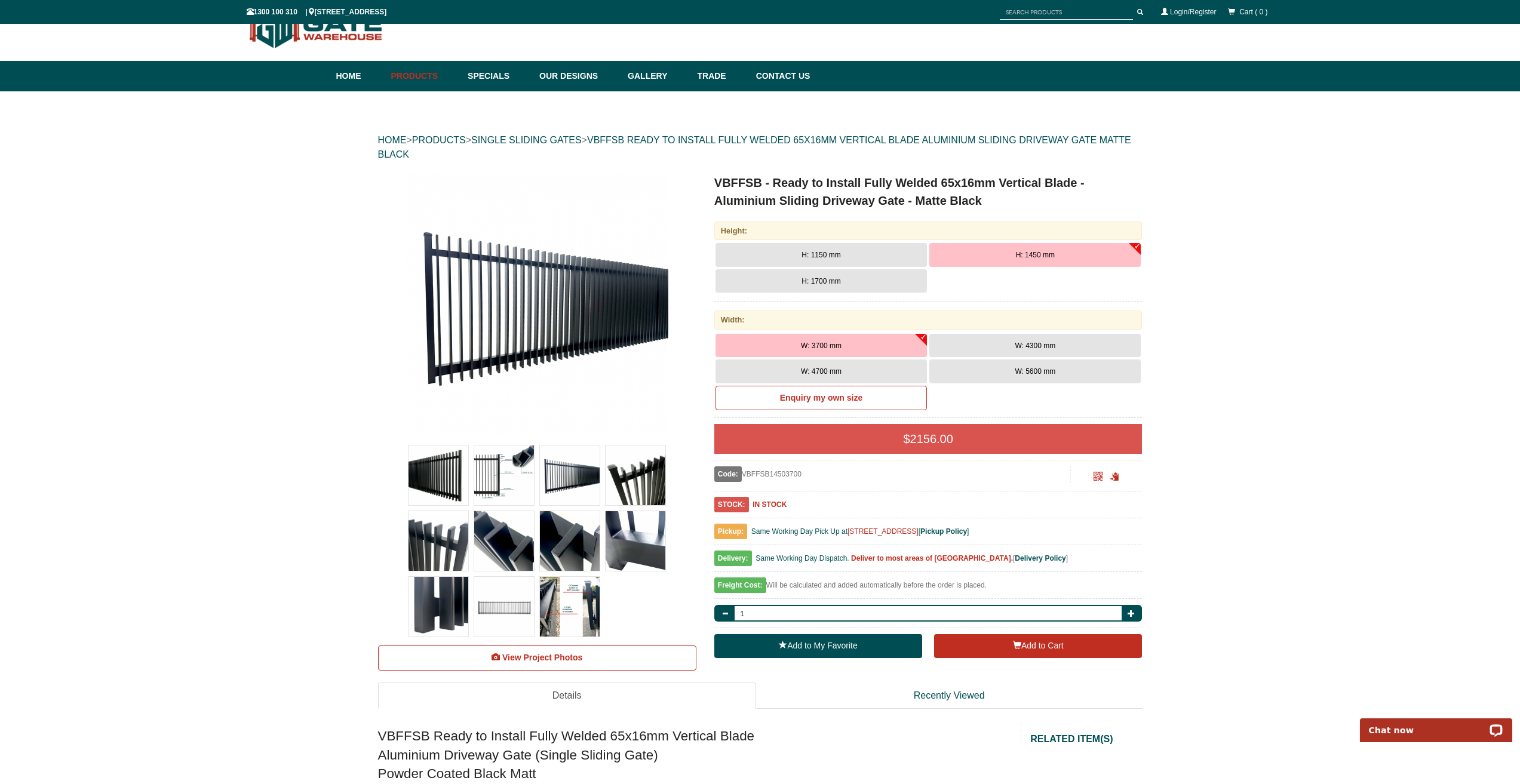
click at [529, 316] on img at bounding box center [537, 305] width 263 height 263
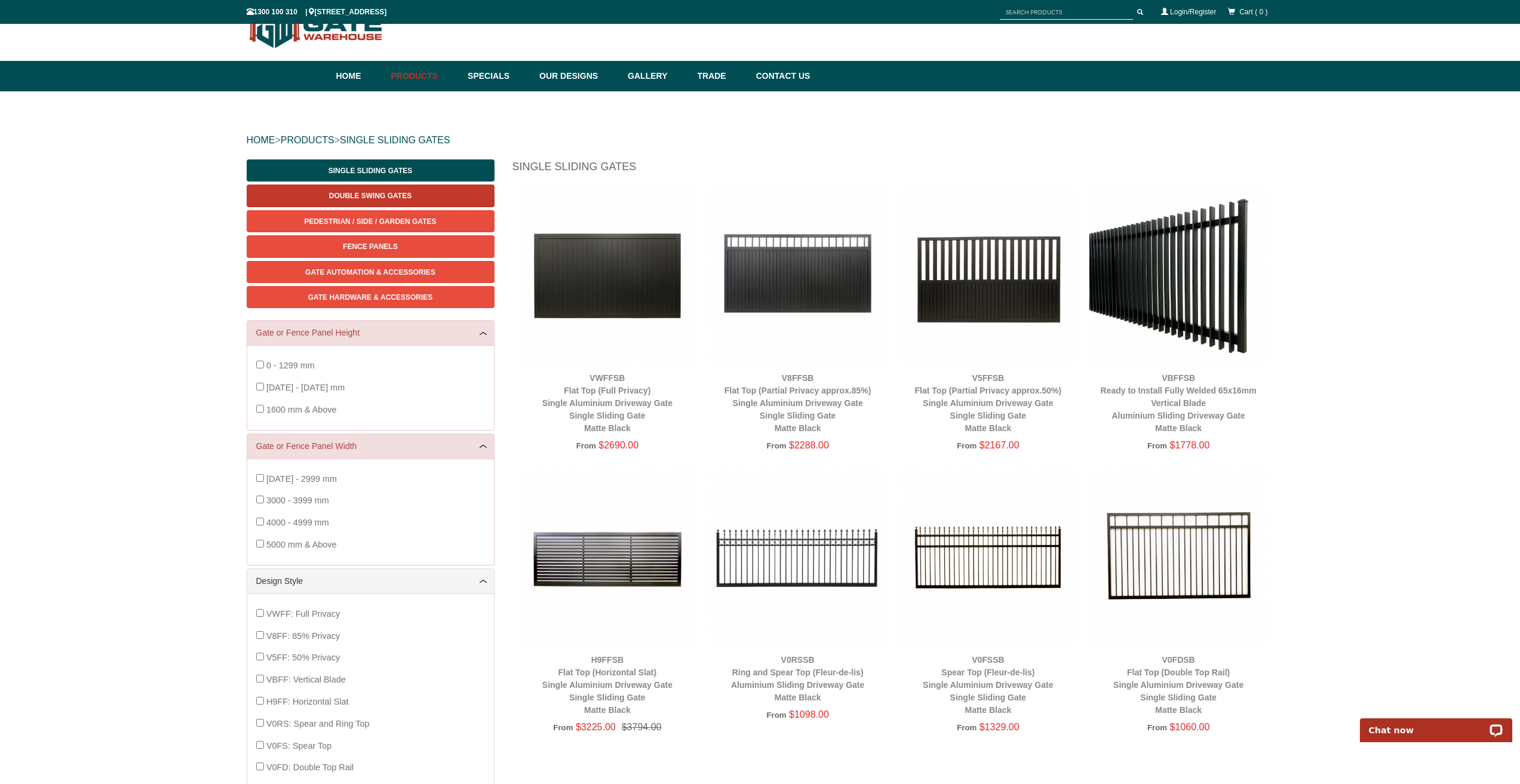
click at [368, 195] on span "Double Swing Gates" at bounding box center [371, 195] width 83 height 8
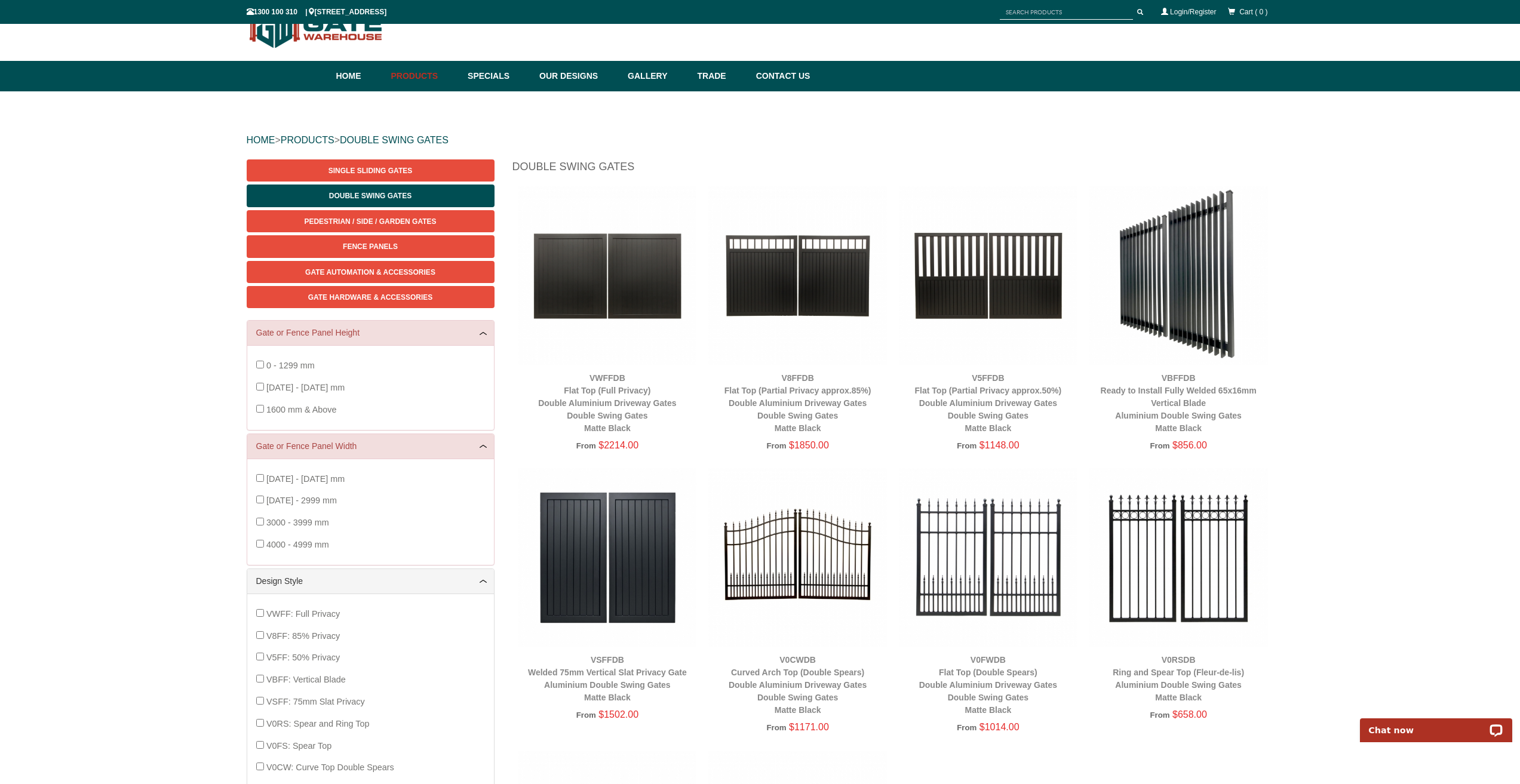
click at [1182, 319] on img at bounding box center [1179, 276] width 179 height 179
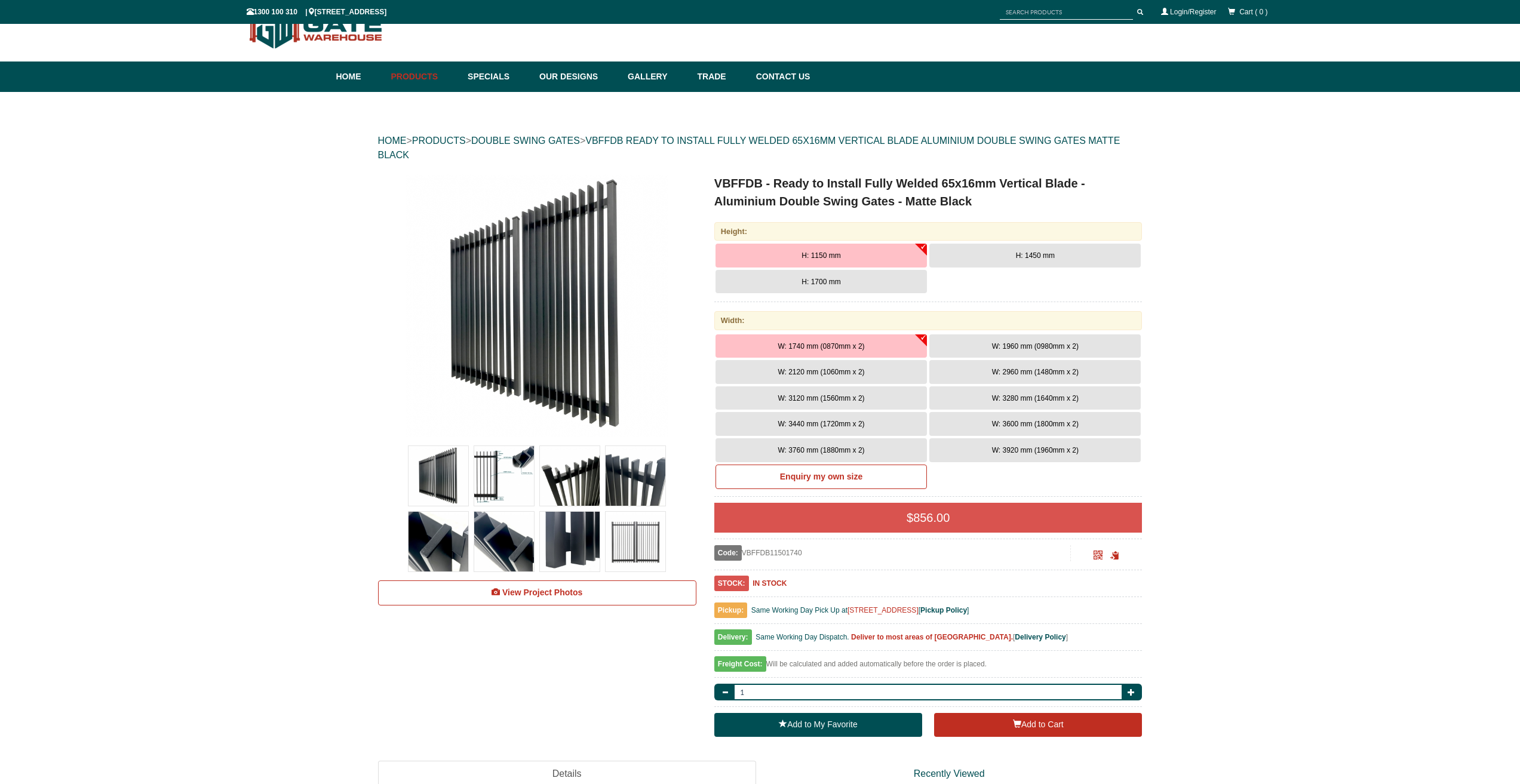
scroll to position [30, 0]
click at [995, 254] on button "H: 1450 mm" at bounding box center [1034, 255] width 211 height 24
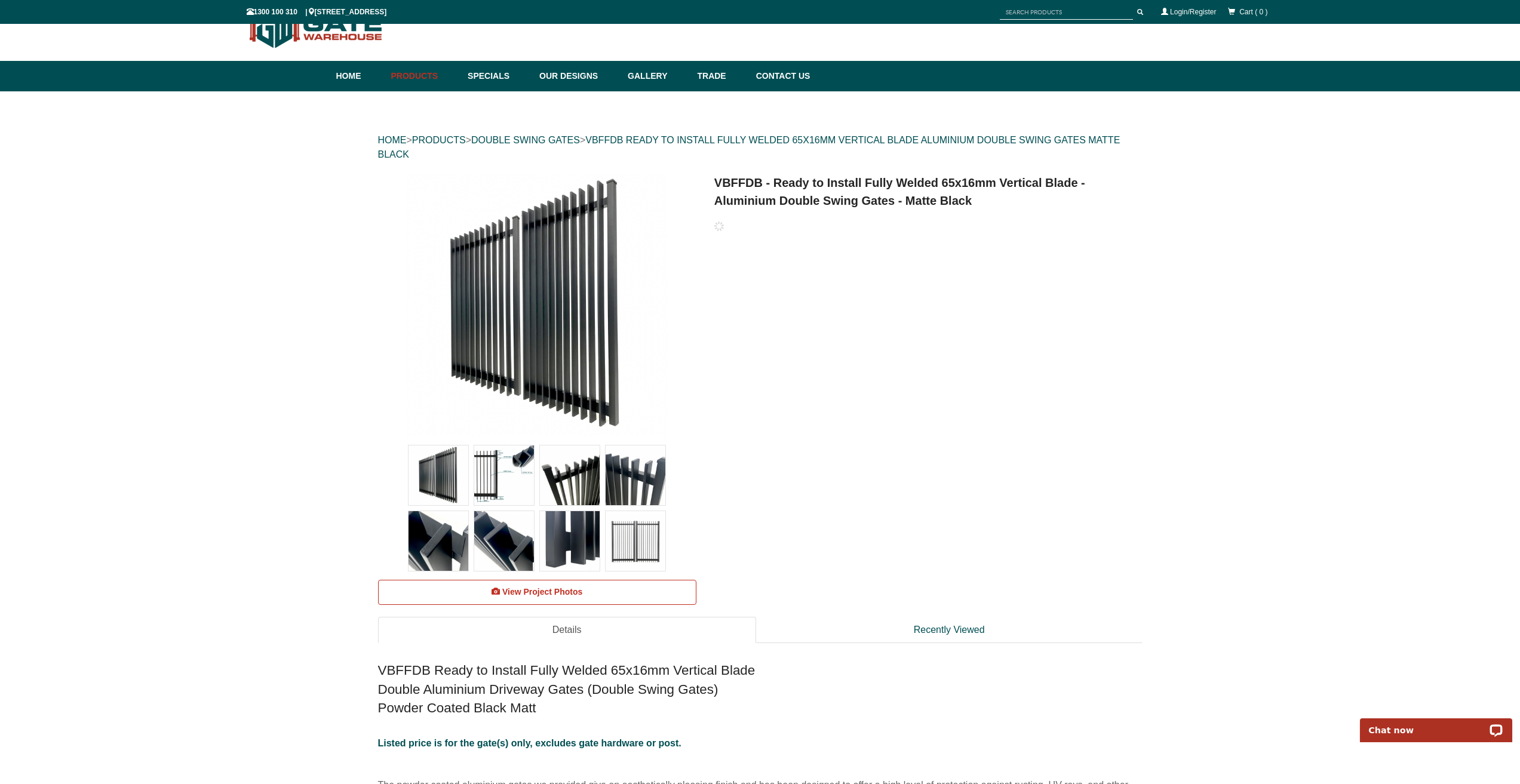
scroll to position [0, 0]
